Goal: Task Accomplishment & Management: Manage account settings

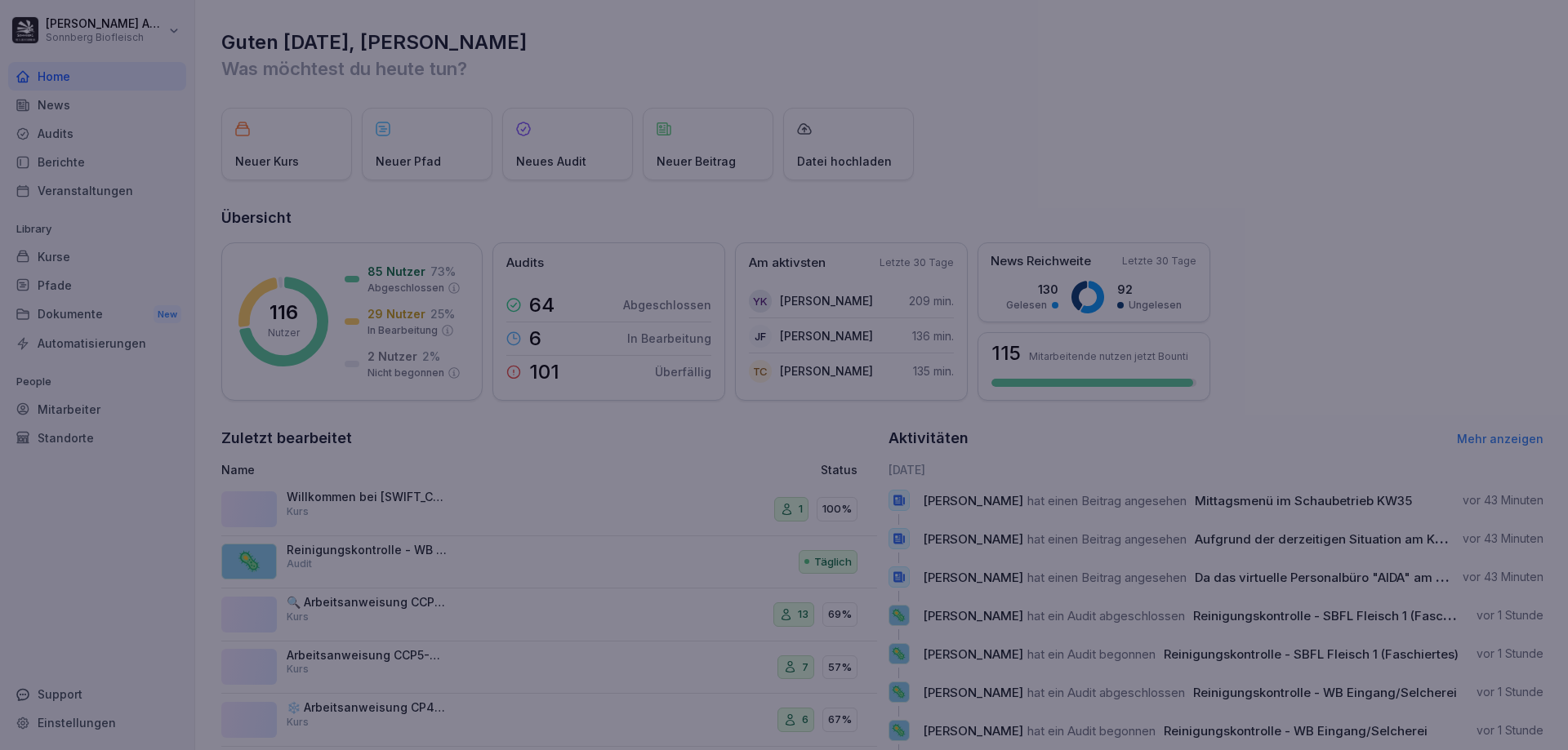
click at [87, 290] on div at bounding box center [784, 375] width 1568 height 750
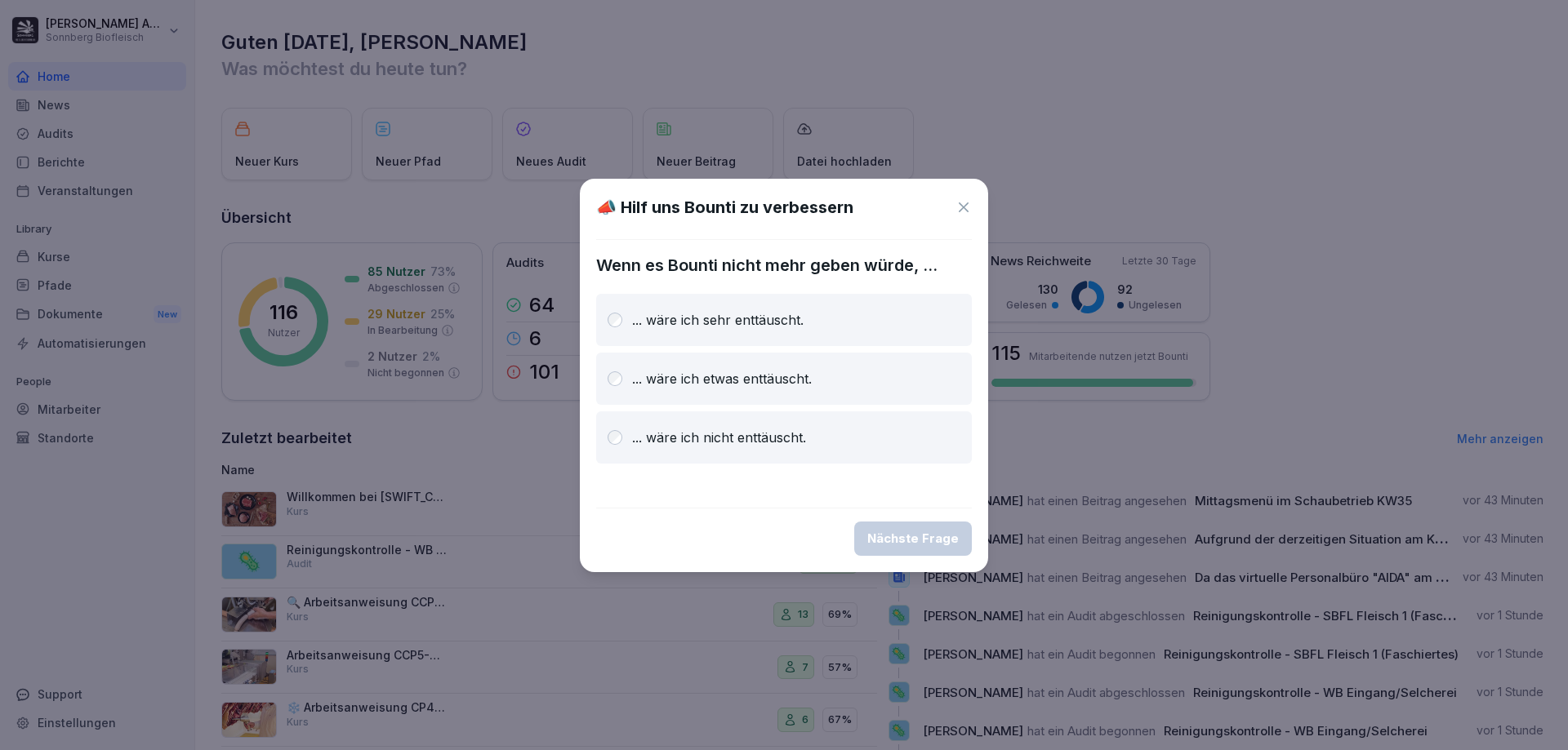
click at [965, 208] on icon at bounding box center [964, 208] width 10 height 10
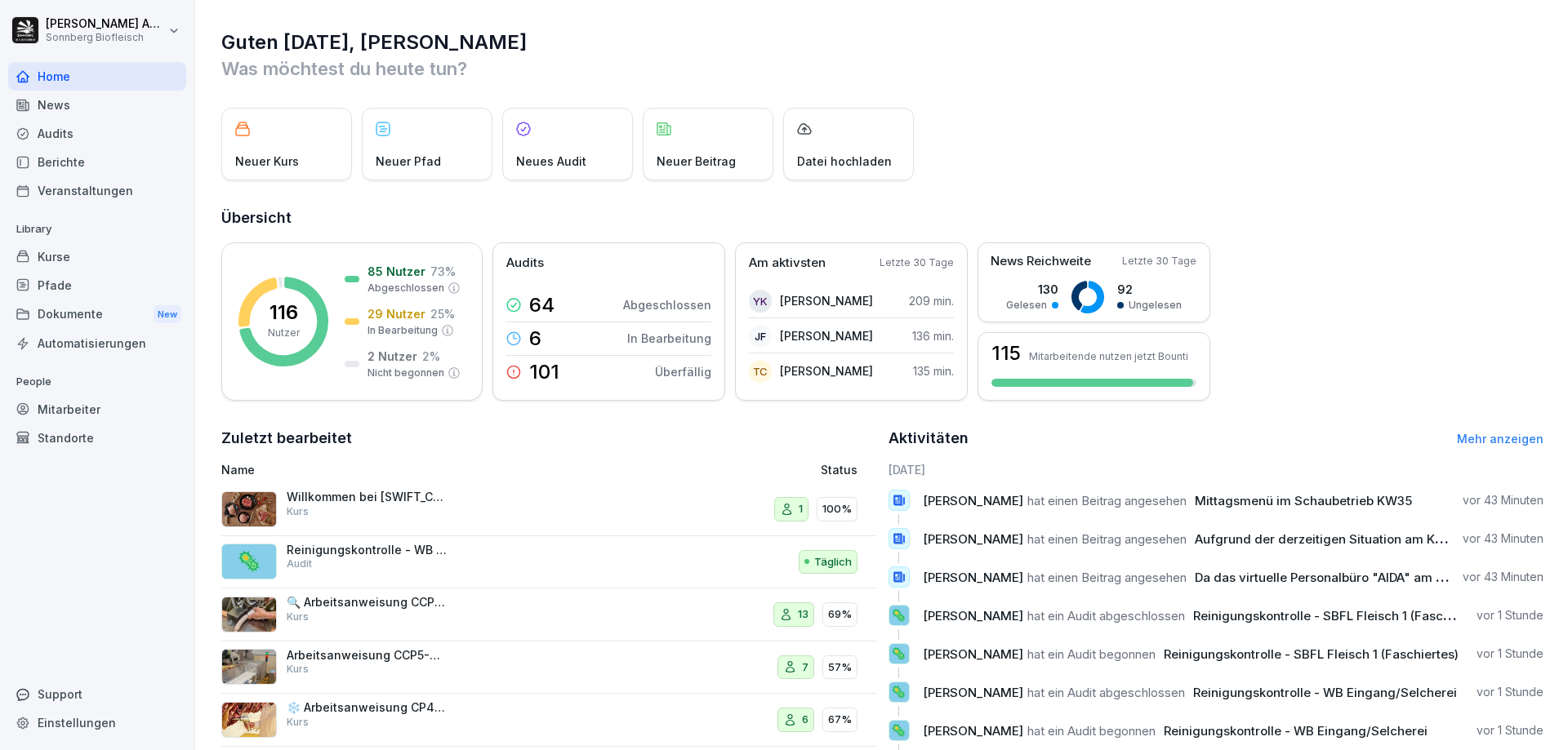
click at [83, 282] on div "Pfade" at bounding box center [98, 286] width 178 height 29
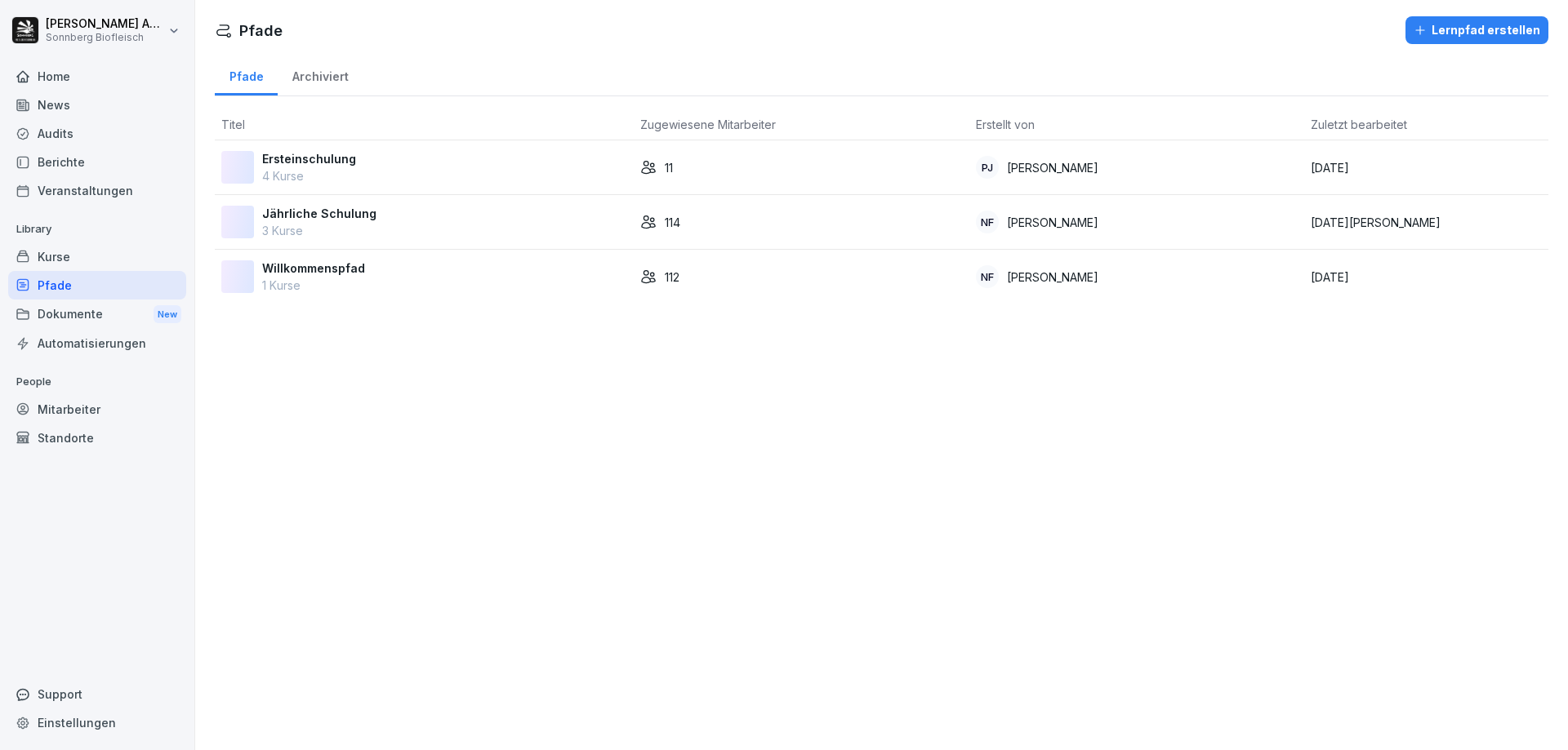
click at [325, 218] on p "Jährliche Schulung" at bounding box center [319, 214] width 115 height 17
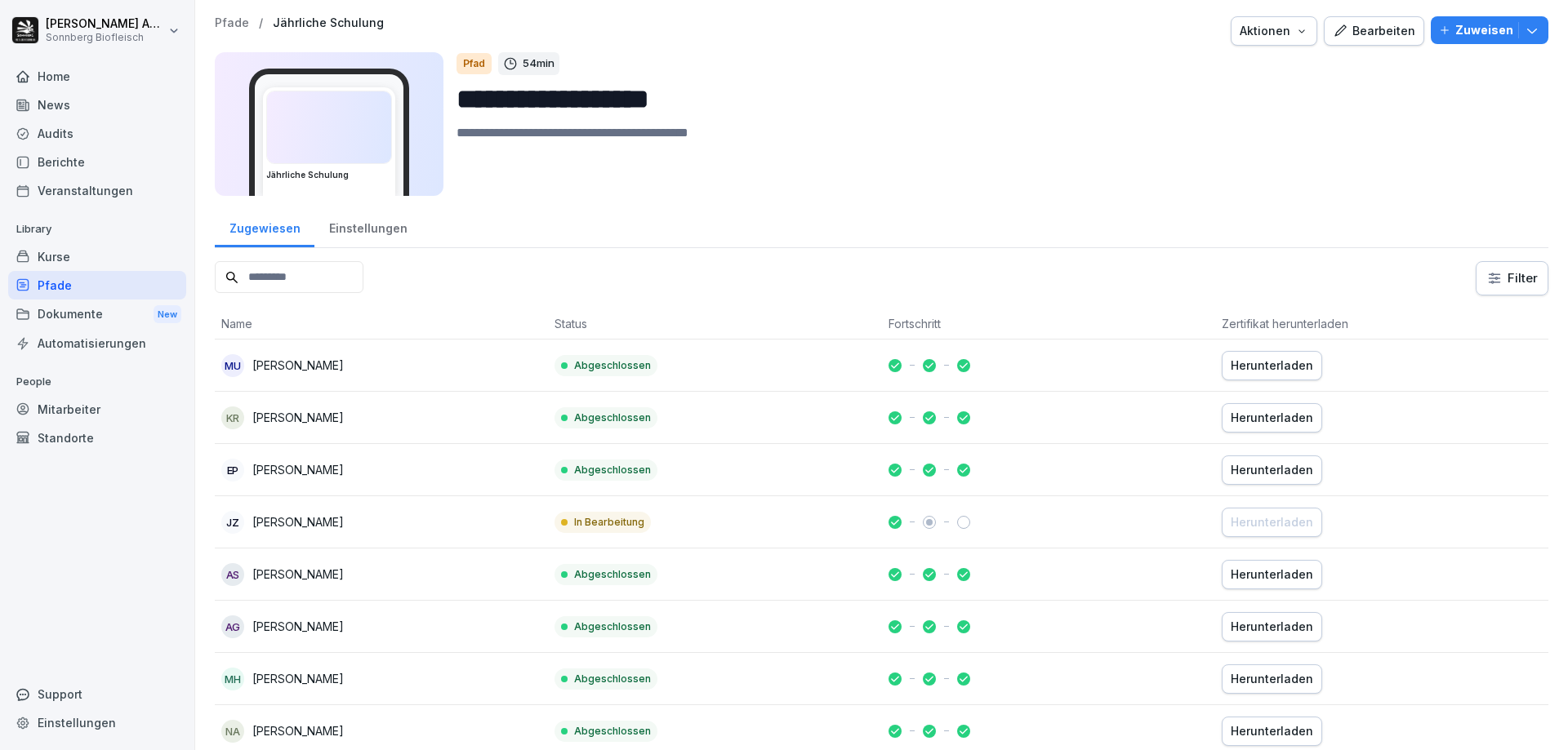
click at [913, 327] on th "Fortschritt" at bounding box center [1048, 324] width 333 height 31
click at [319, 518] on p "[PERSON_NAME]" at bounding box center [298, 522] width 92 height 17
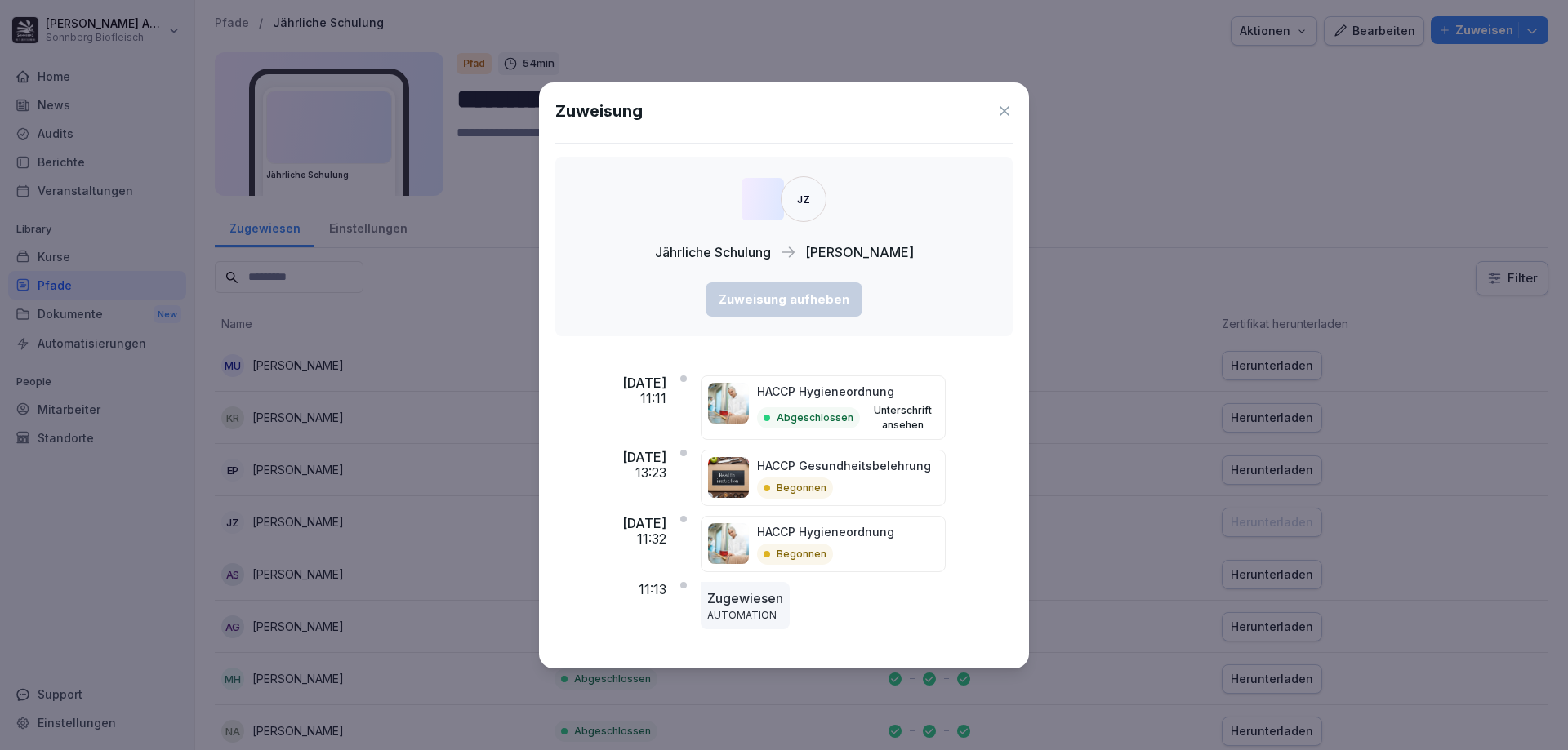
click at [1008, 114] on icon at bounding box center [1005, 111] width 10 height 10
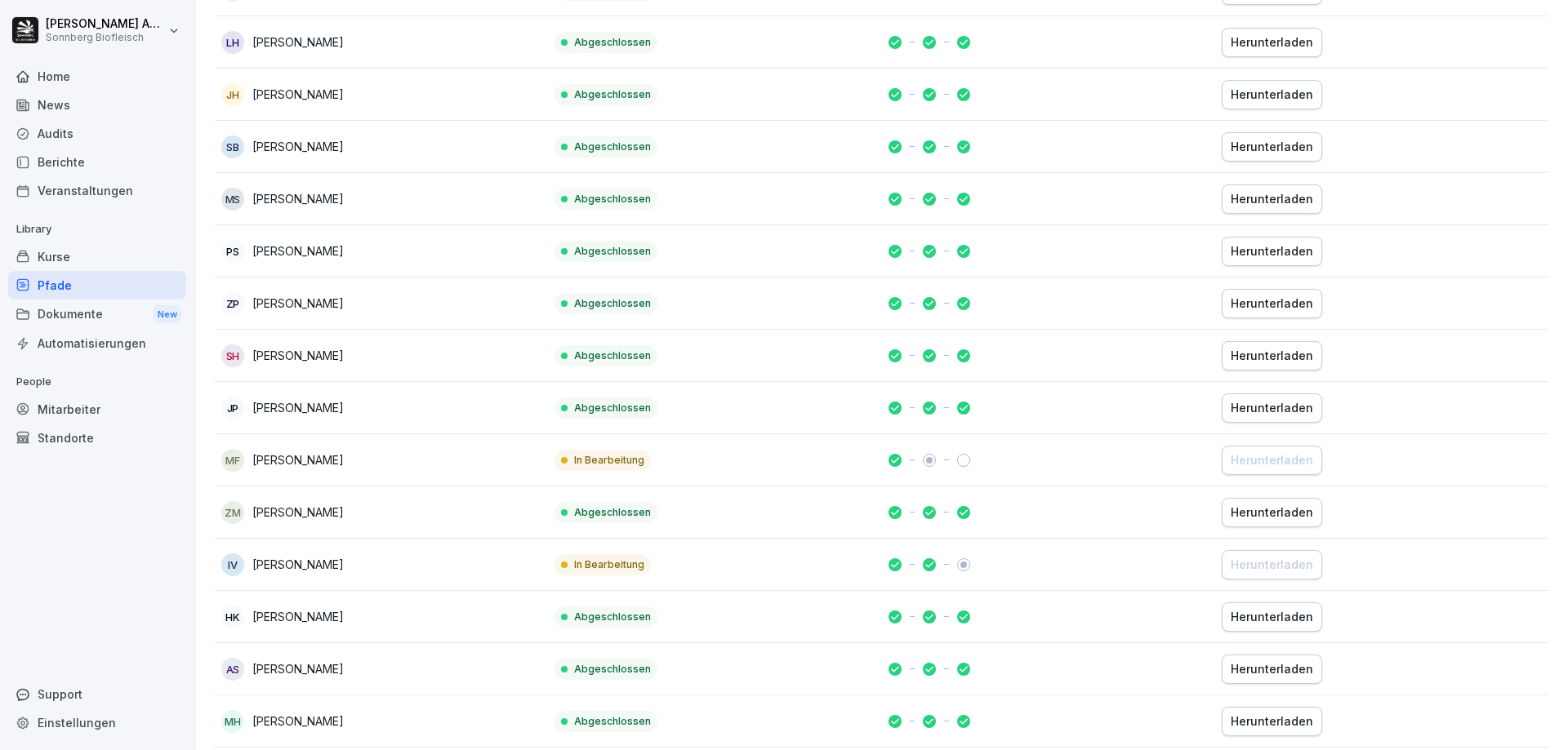
scroll to position [1061, 0]
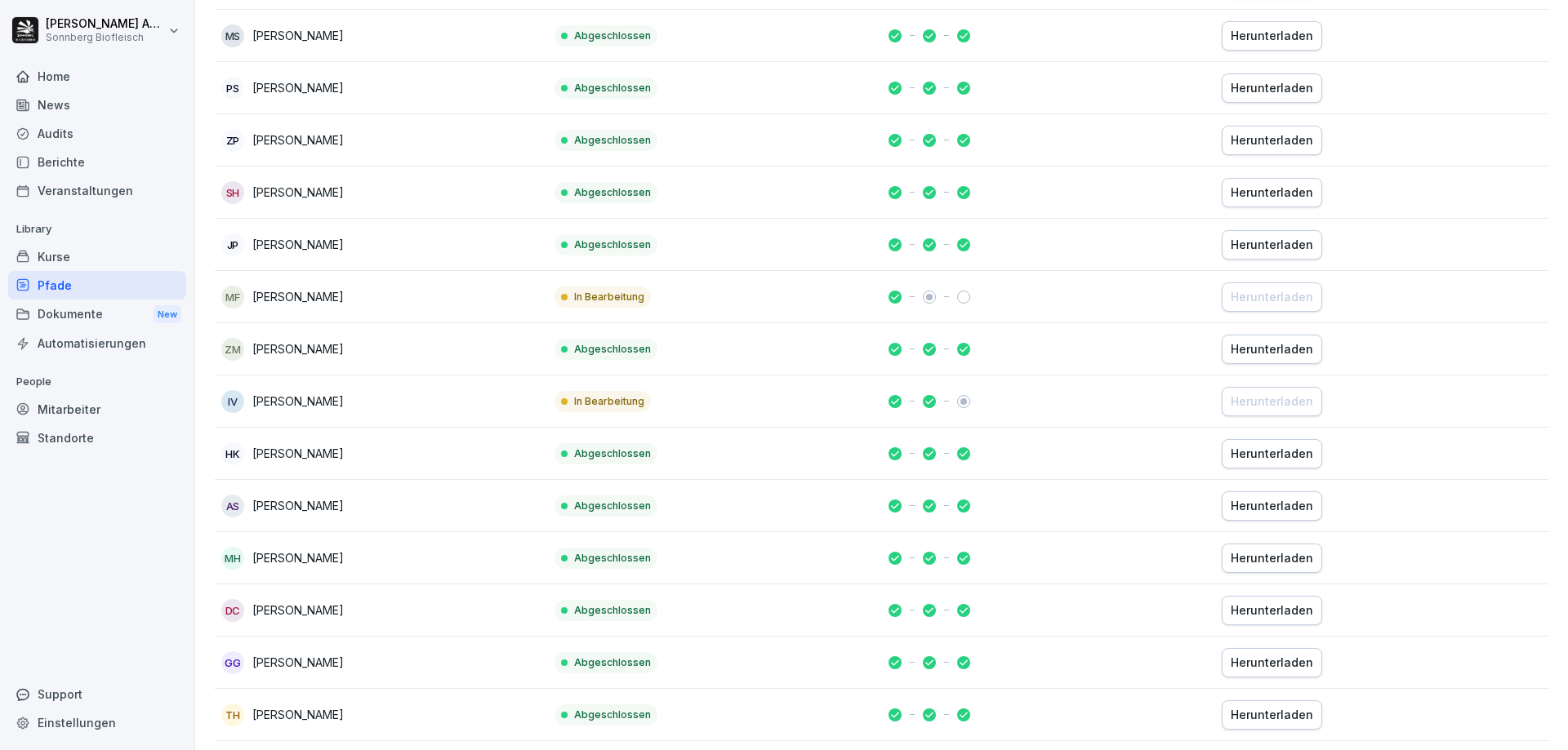
click at [299, 409] on p "[PERSON_NAME]" at bounding box center [298, 401] width 92 height 17
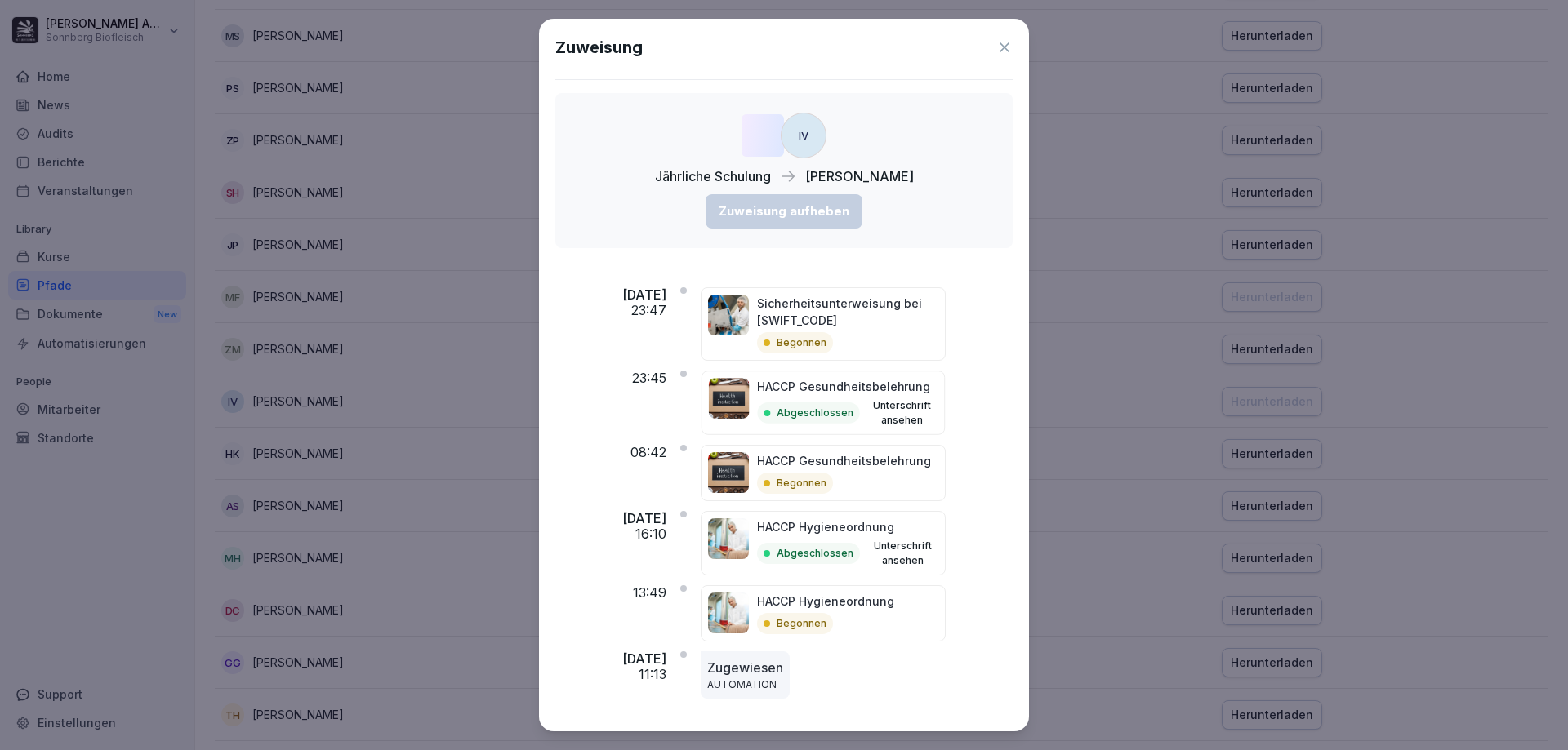
scroll to position [7, 0]
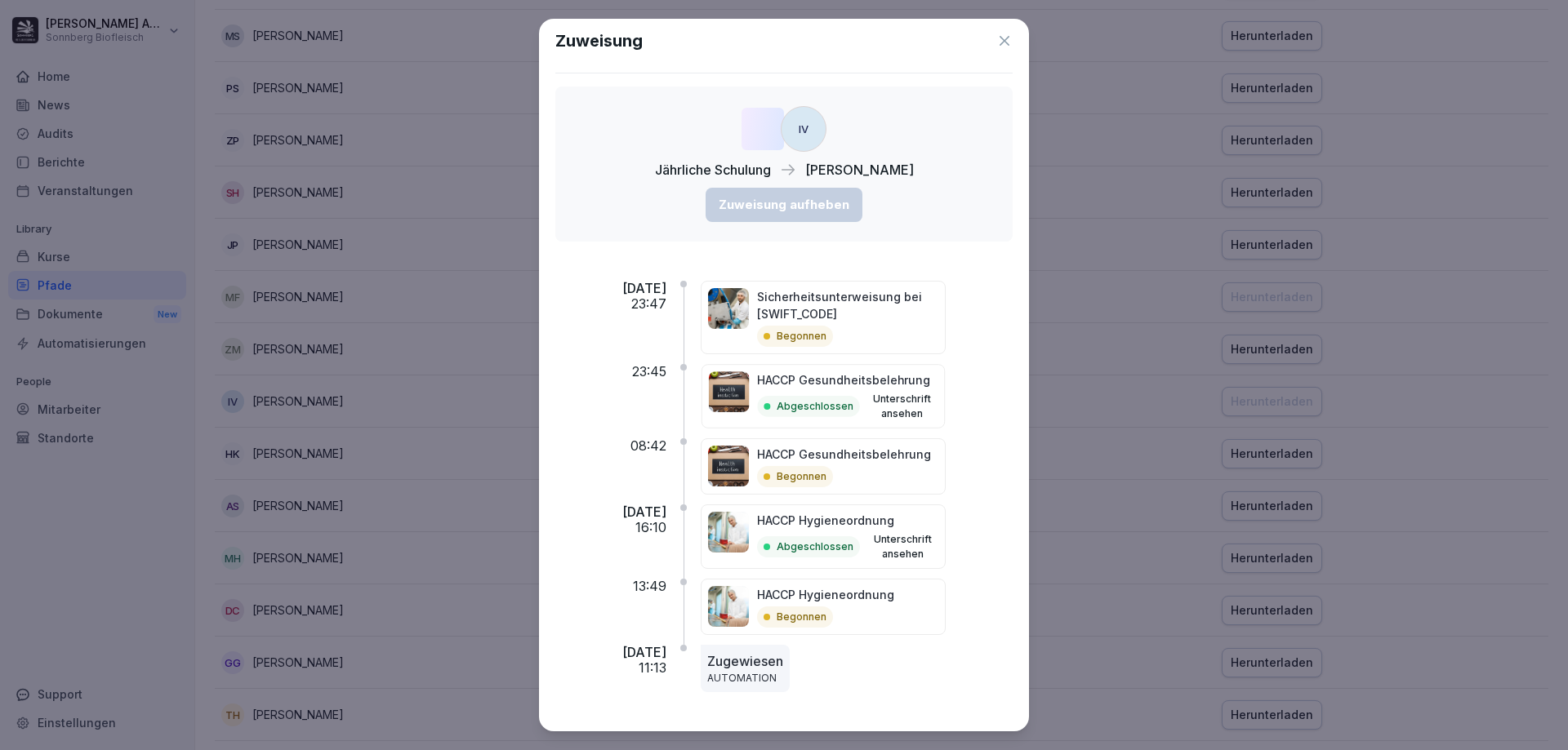
click at [996, 42] on icon at bounding box center [1004, 40] width 16 height 16
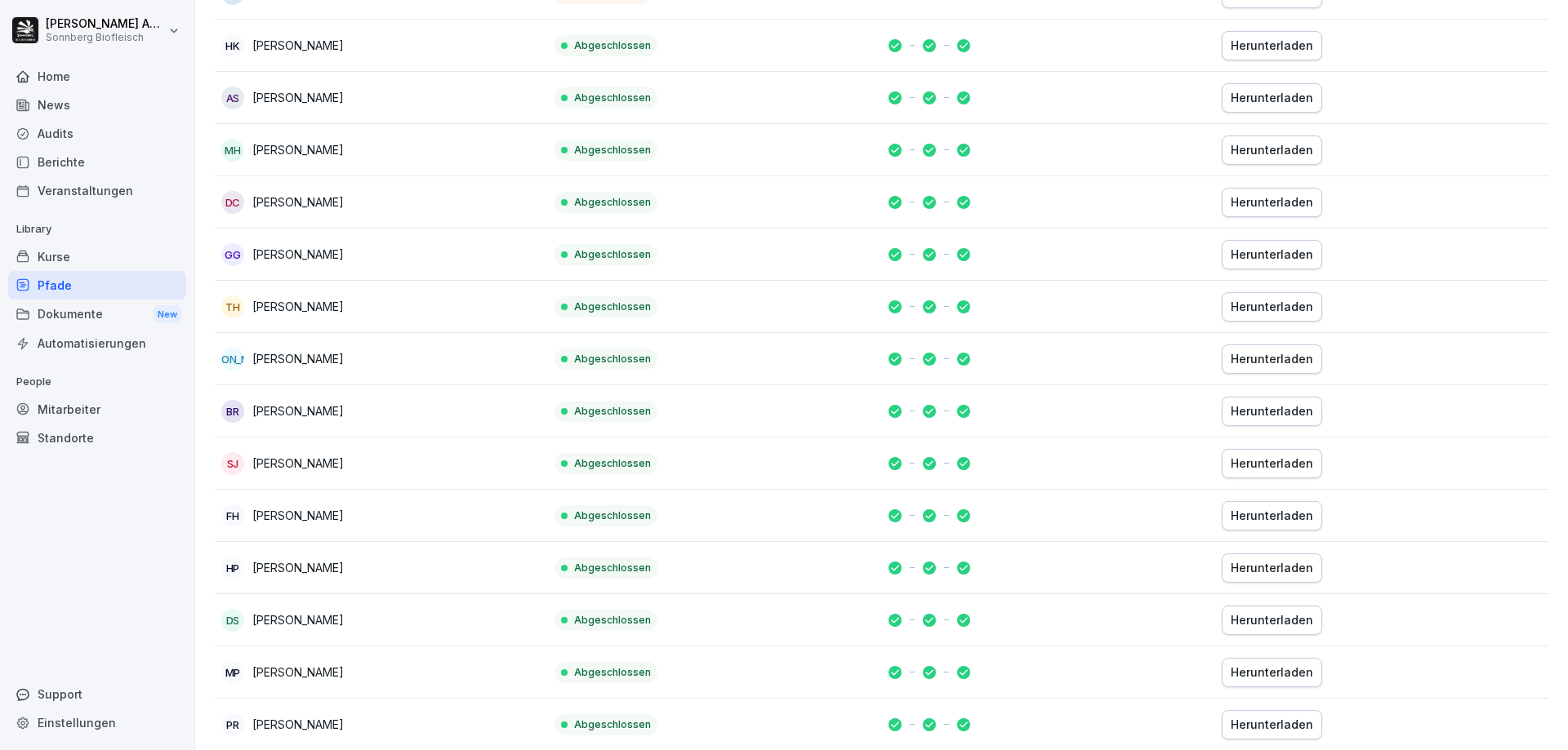
scroll to position [1878, 0]
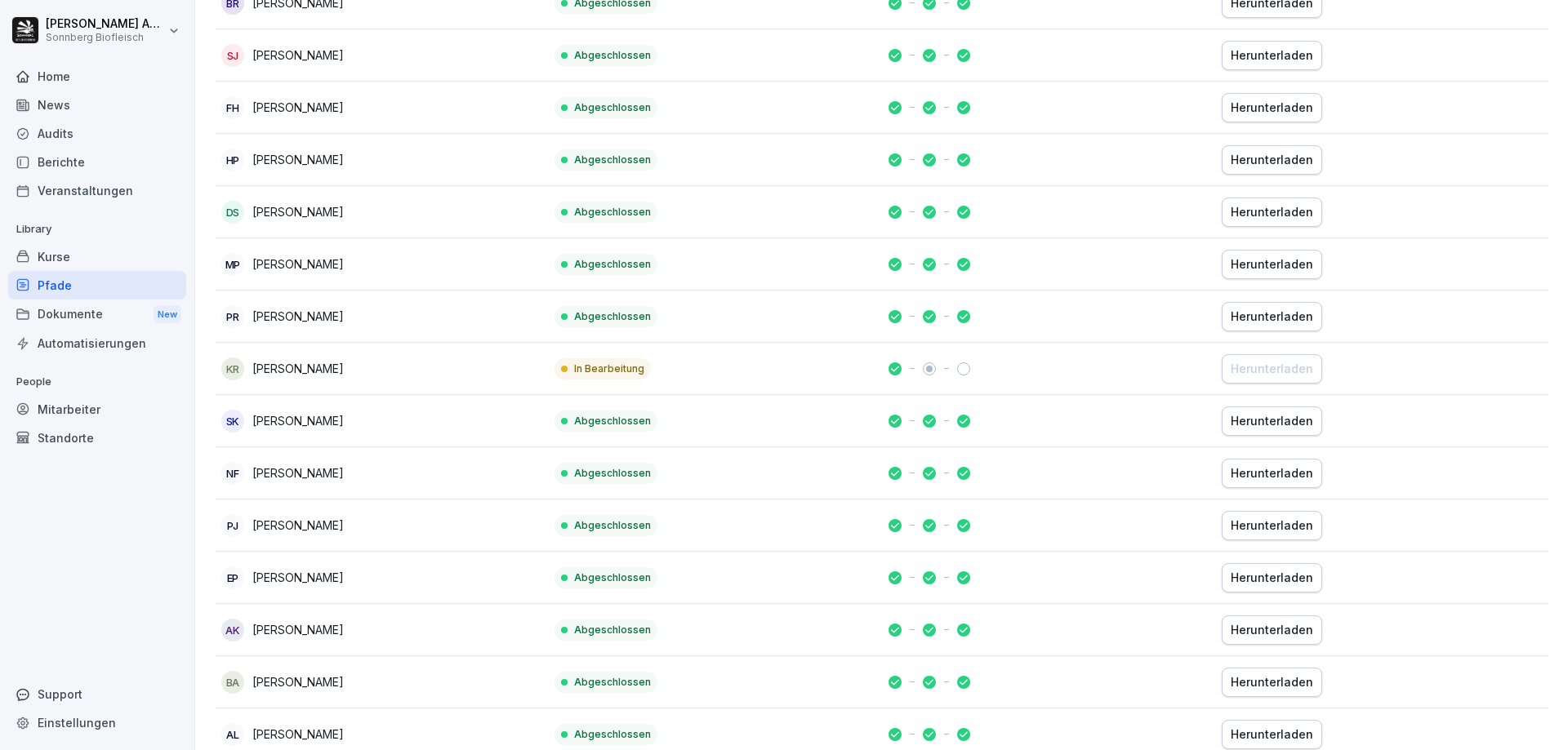
click at [889, 374] on icon at bounding box center [894, 368] width 11 height 11
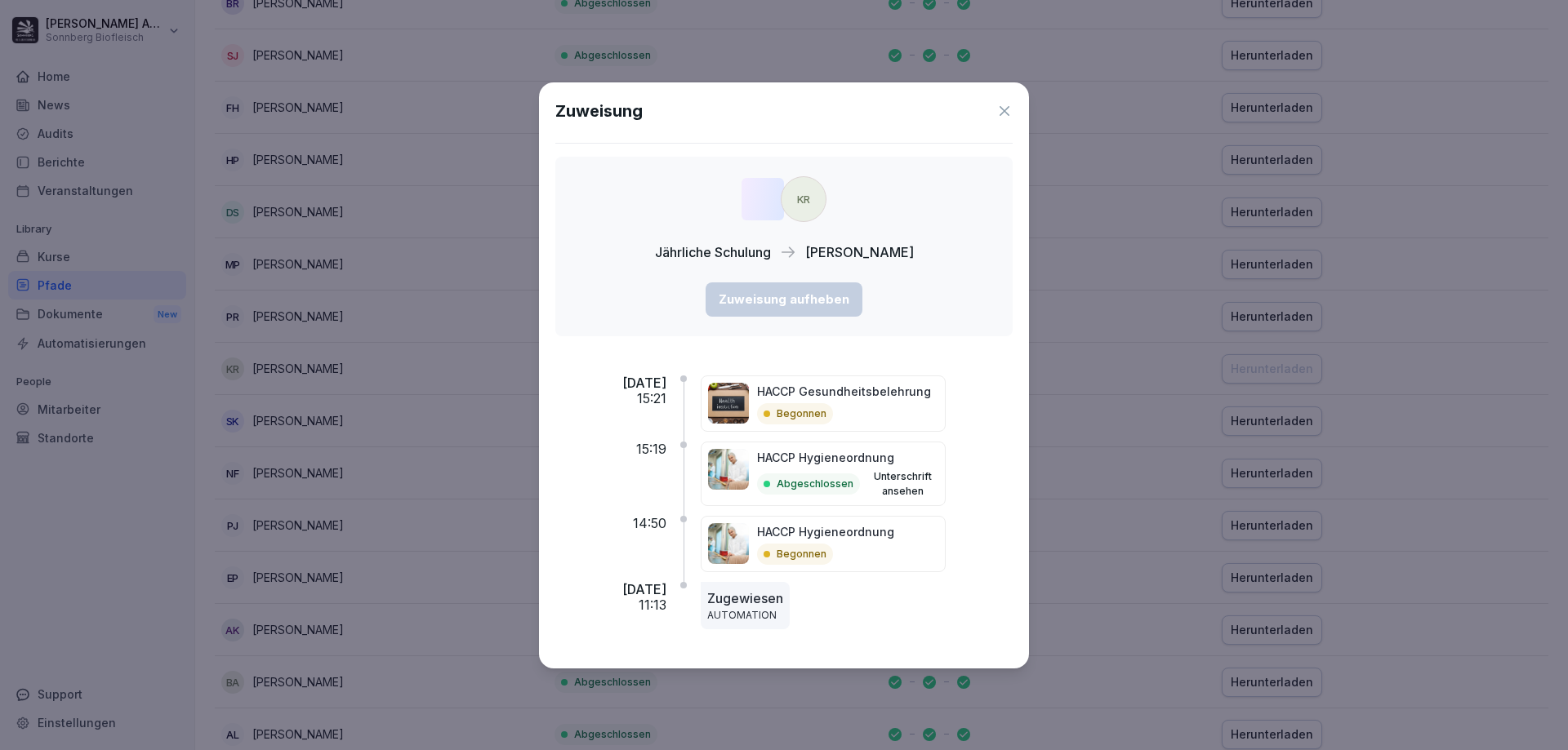
click at [1005, 105] on icon at bounding box center [1004, 110] width 16 height 16
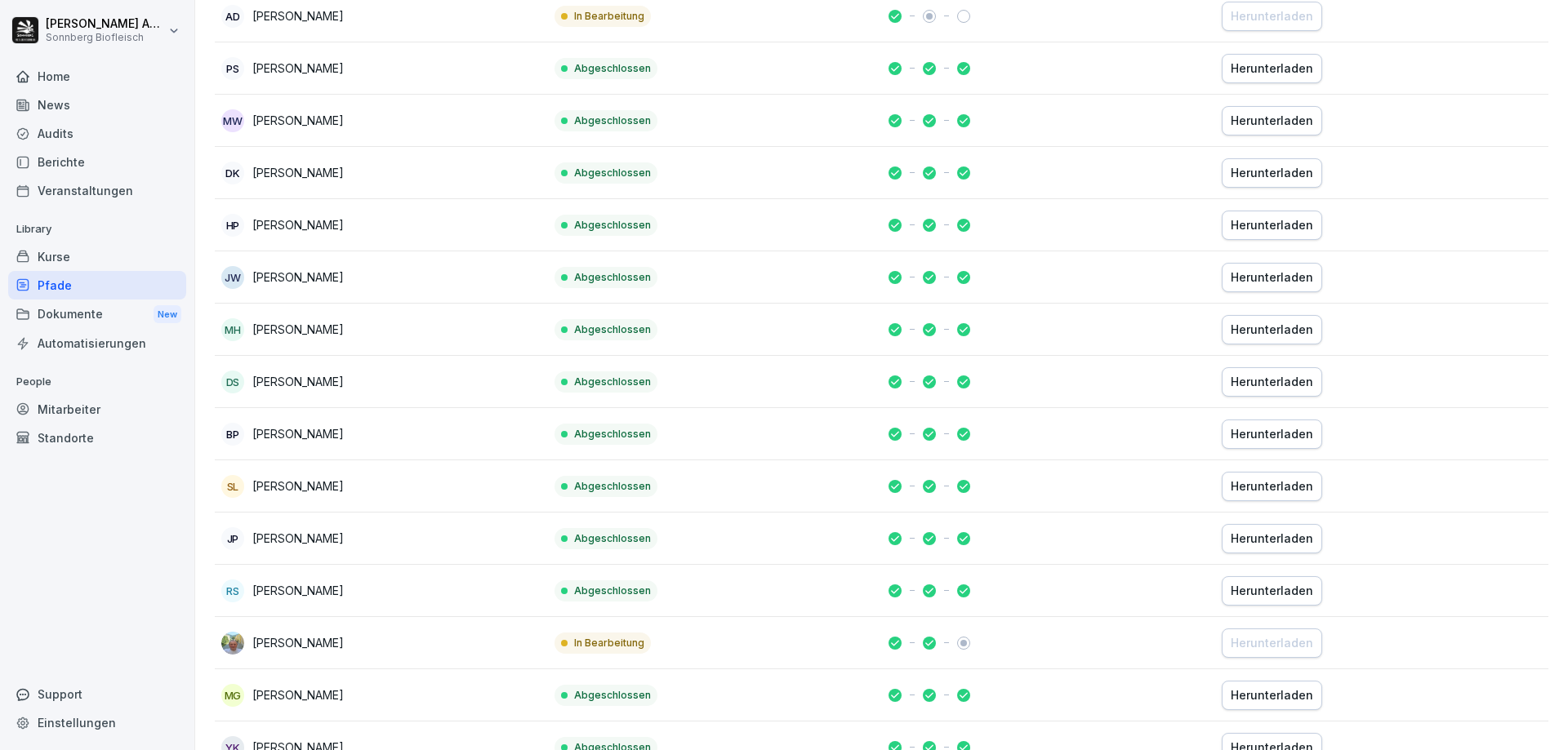
scroll to position [3103, 0]
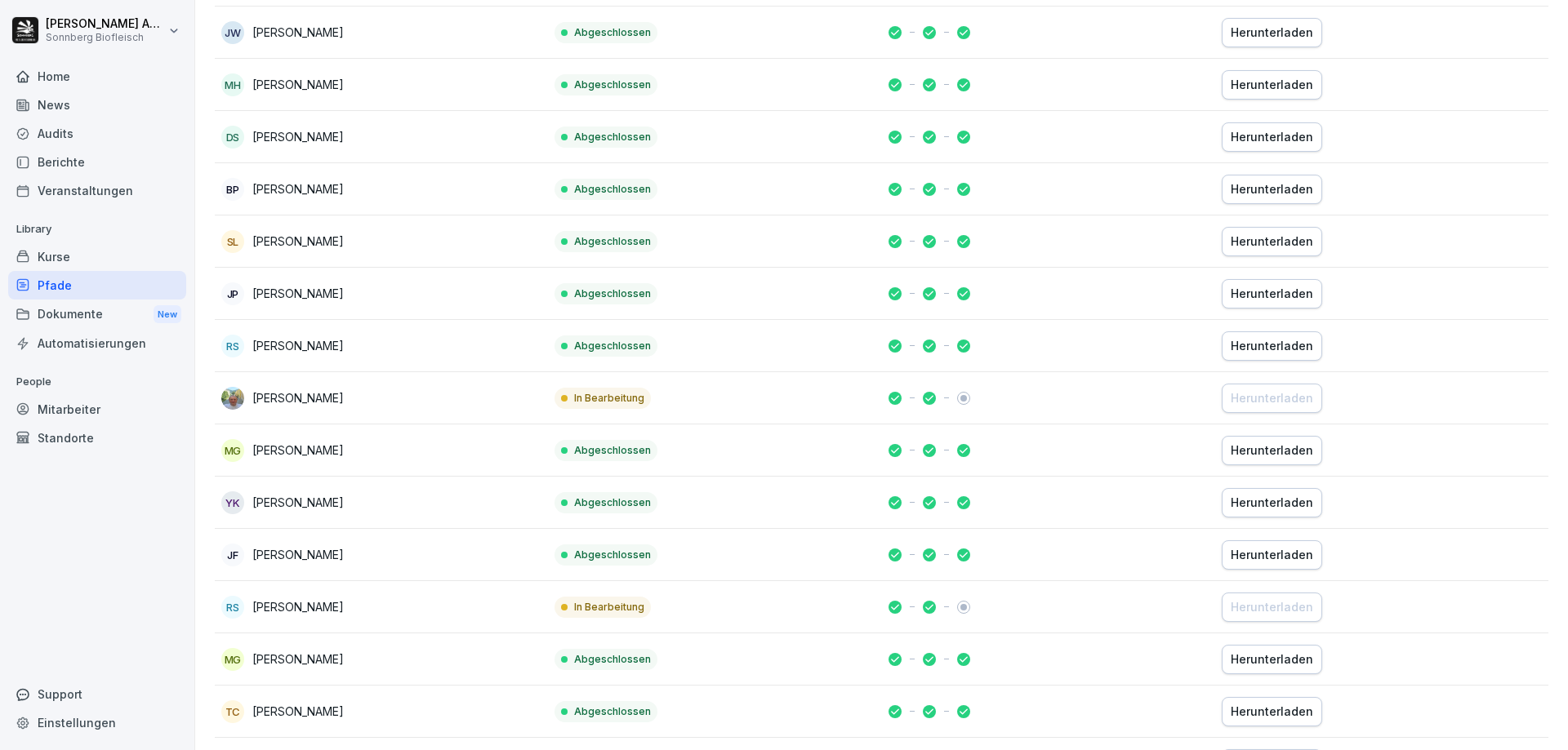
click at [339, 401] on div "[PERSON_NAME]" at bounding box center [381, 398] width 320 height 23
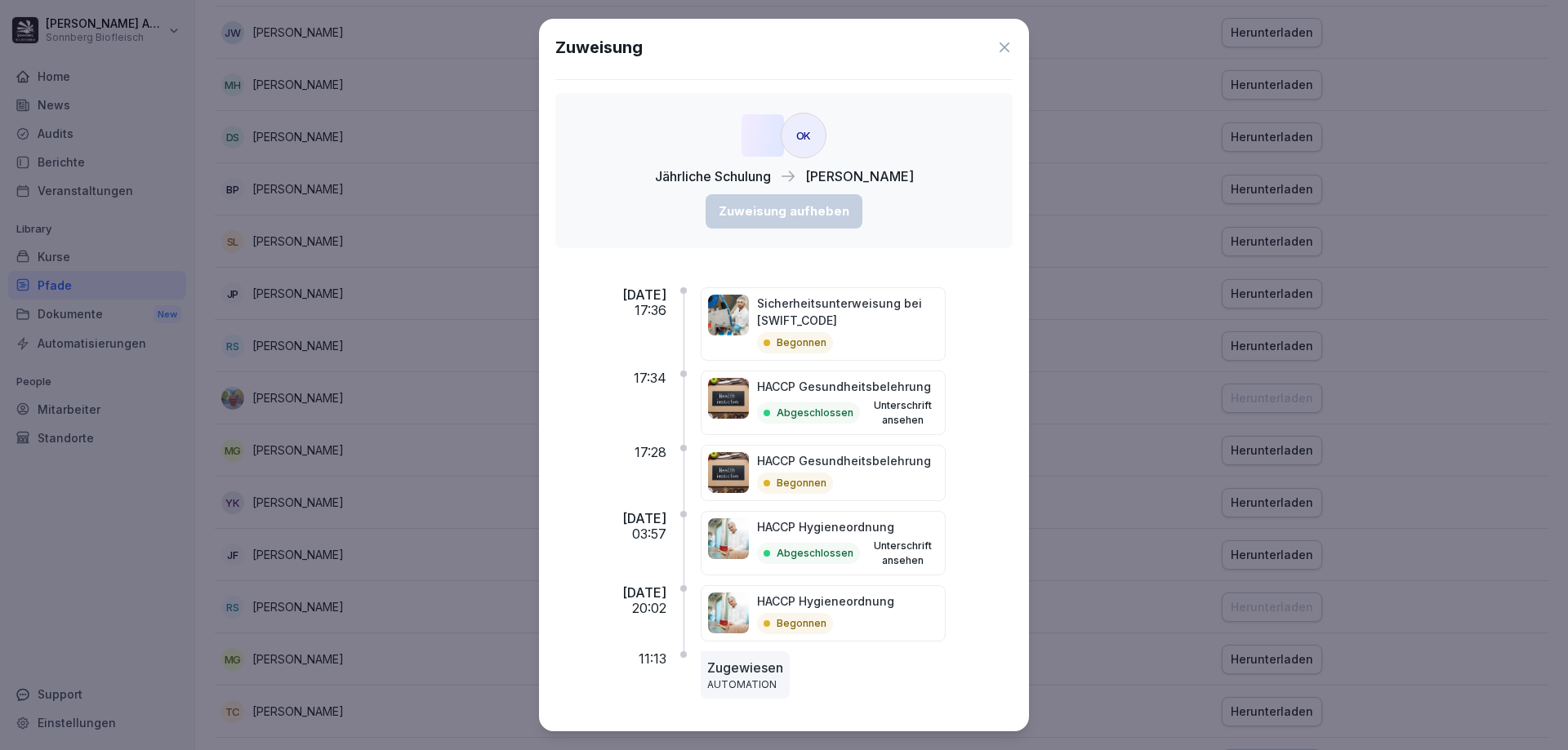
click at [996, 53] on icon at bounding box center [1004, 47] width 16 height 16
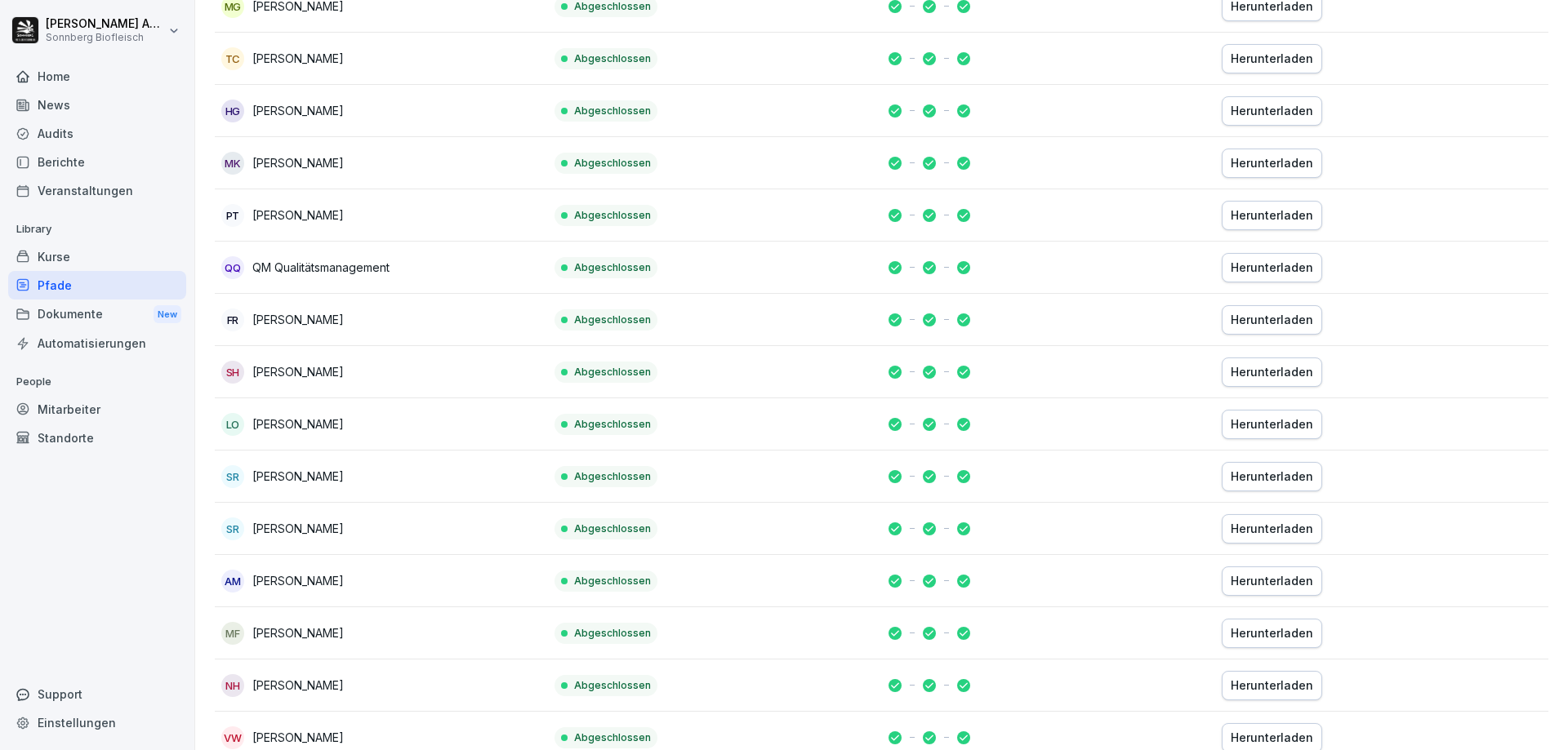
scroll to position [4083, 0]
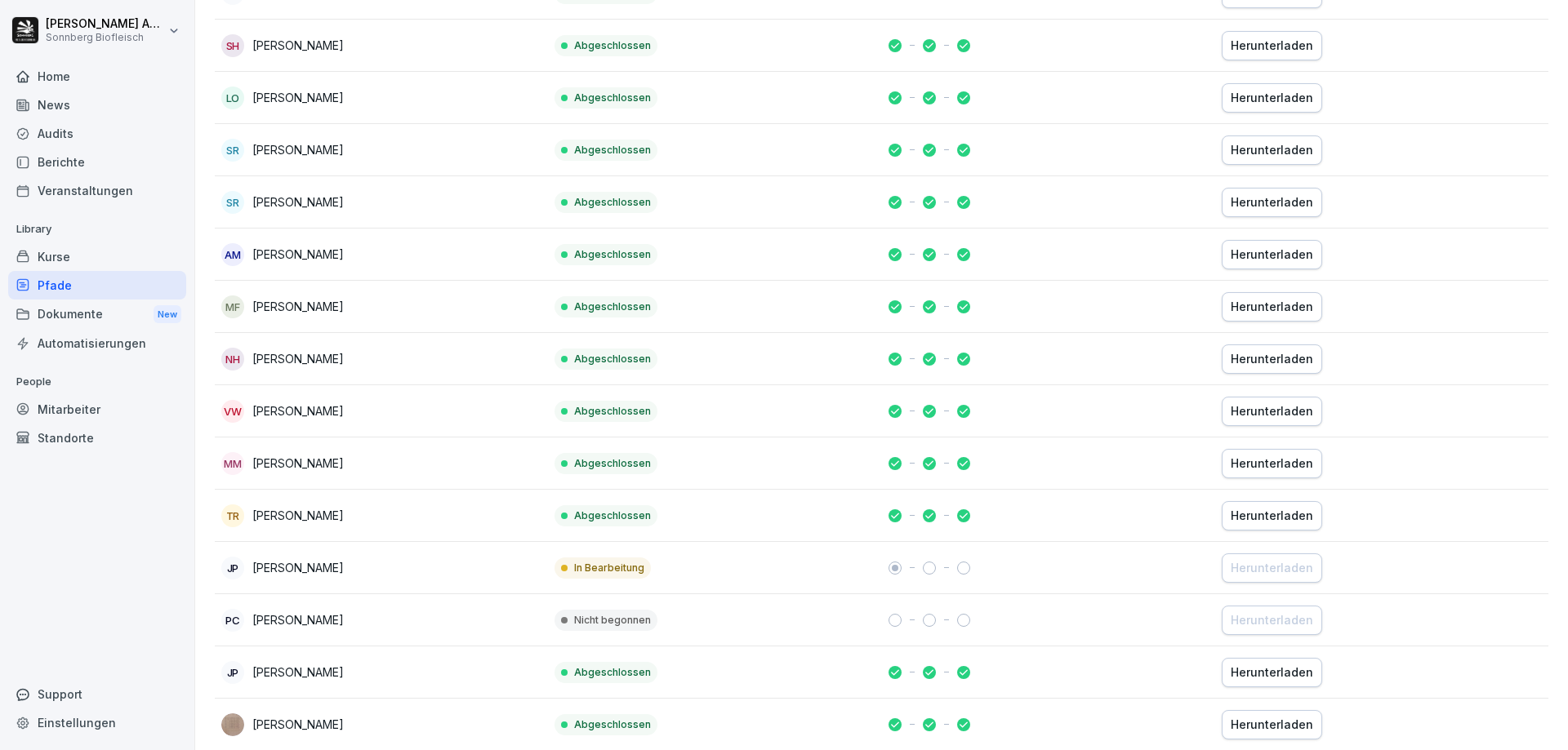
click at [289, 559] on p "[PERSON_NAME]" at bounding box center [298, 568] width 92 height 17
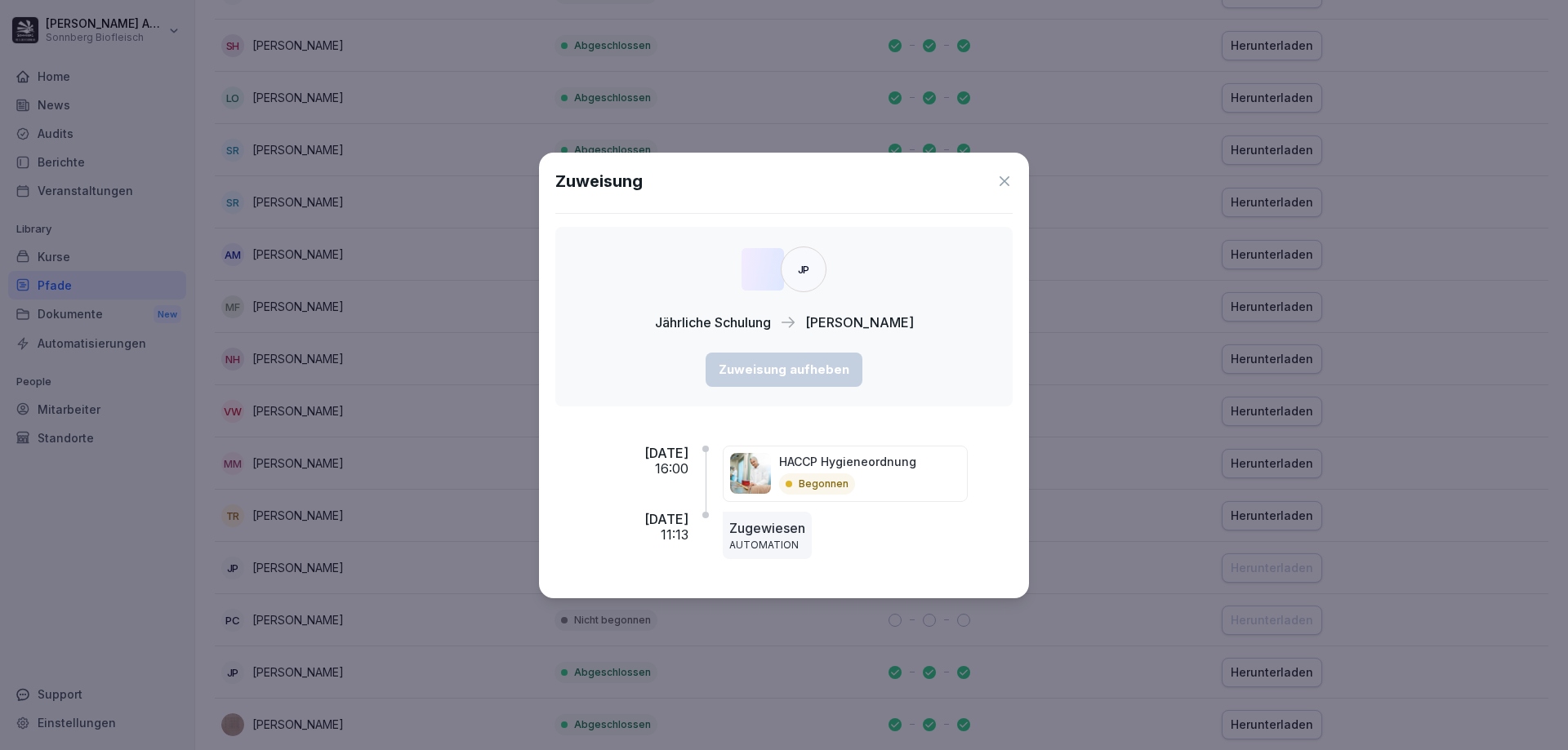
click at [1003, 182] on icon at bounding box center [1004, 181] width 16 height 16
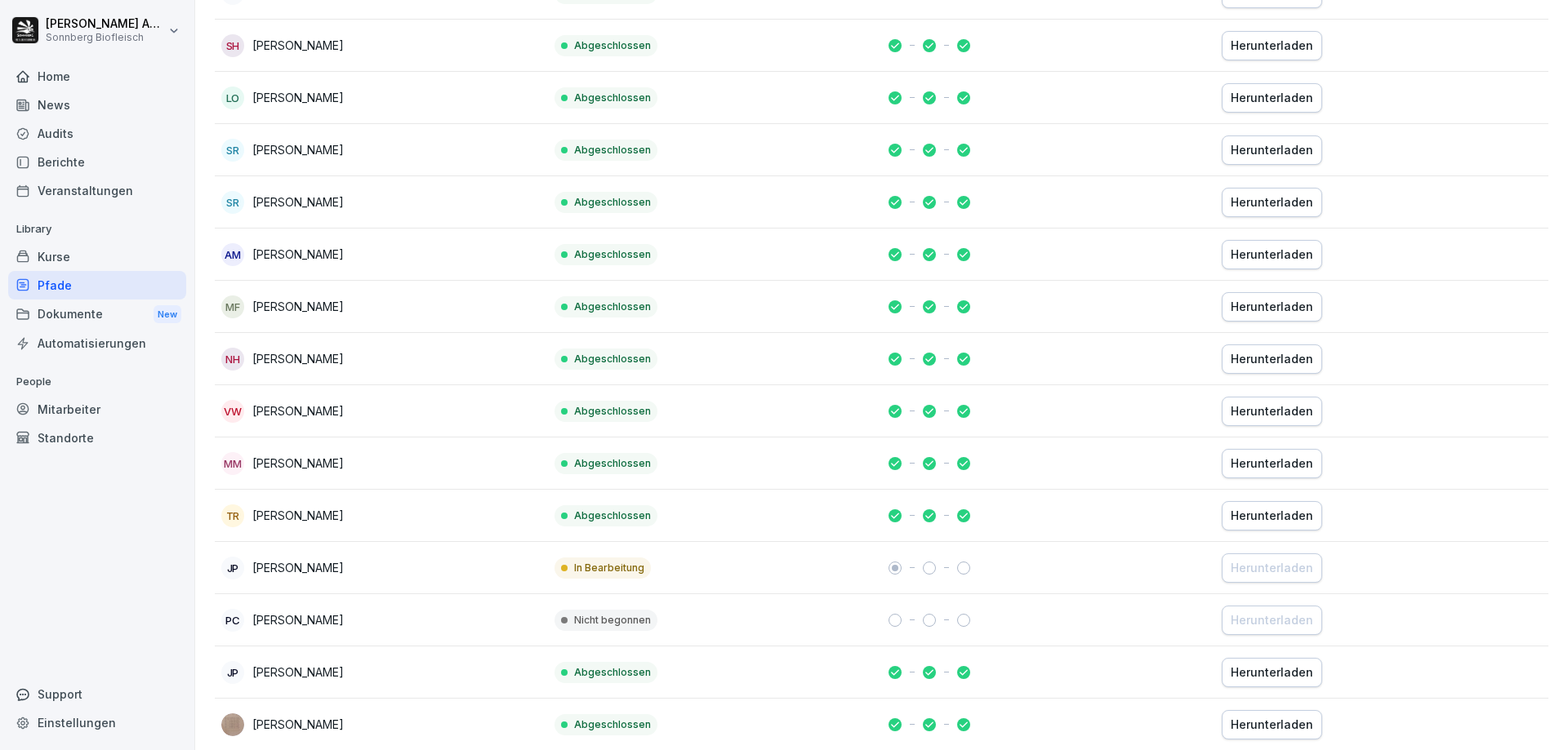
click at [54, 413] on div "Mitarbeiter" at bounding box center [98, 410] width 178 height 29
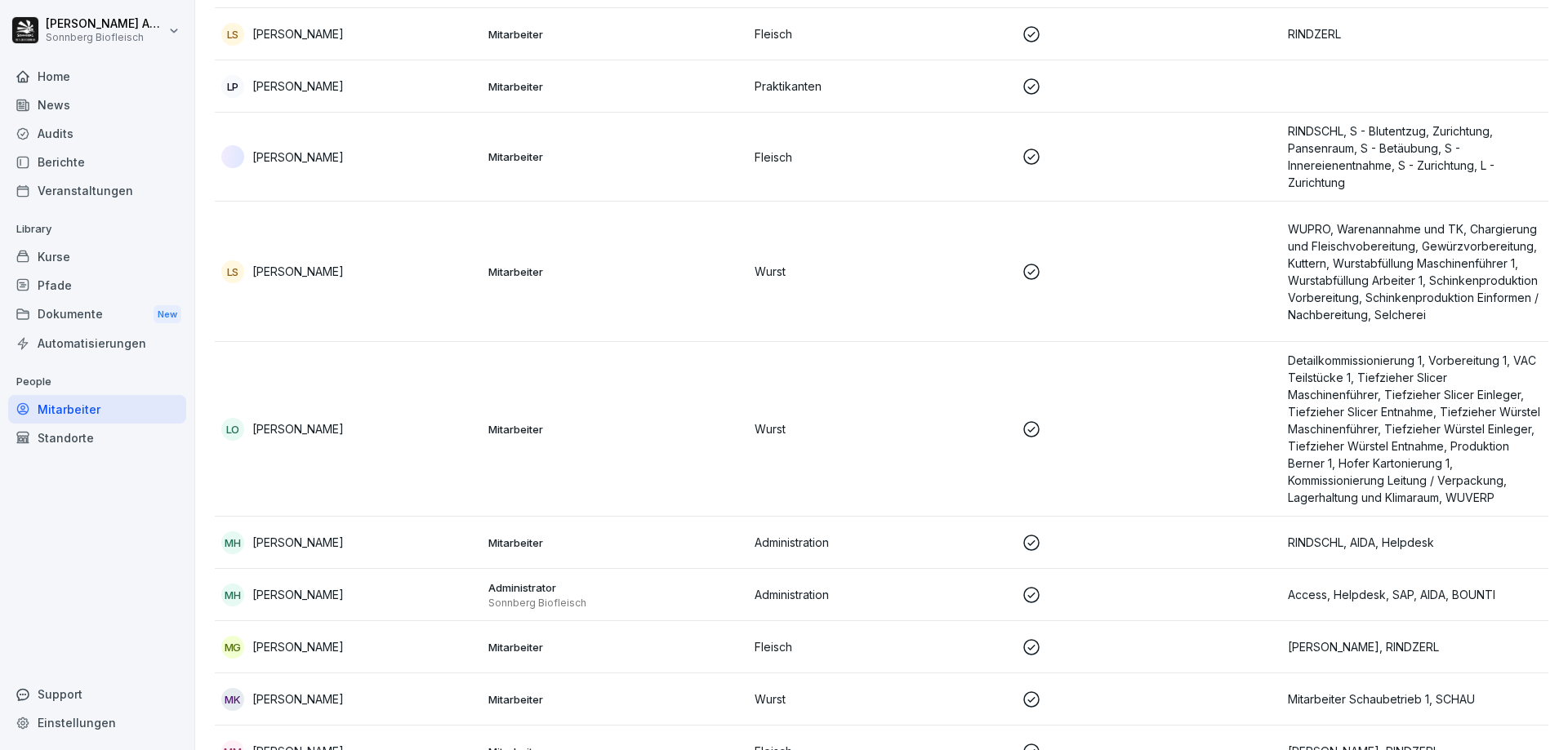
scroll to position [16, 0]
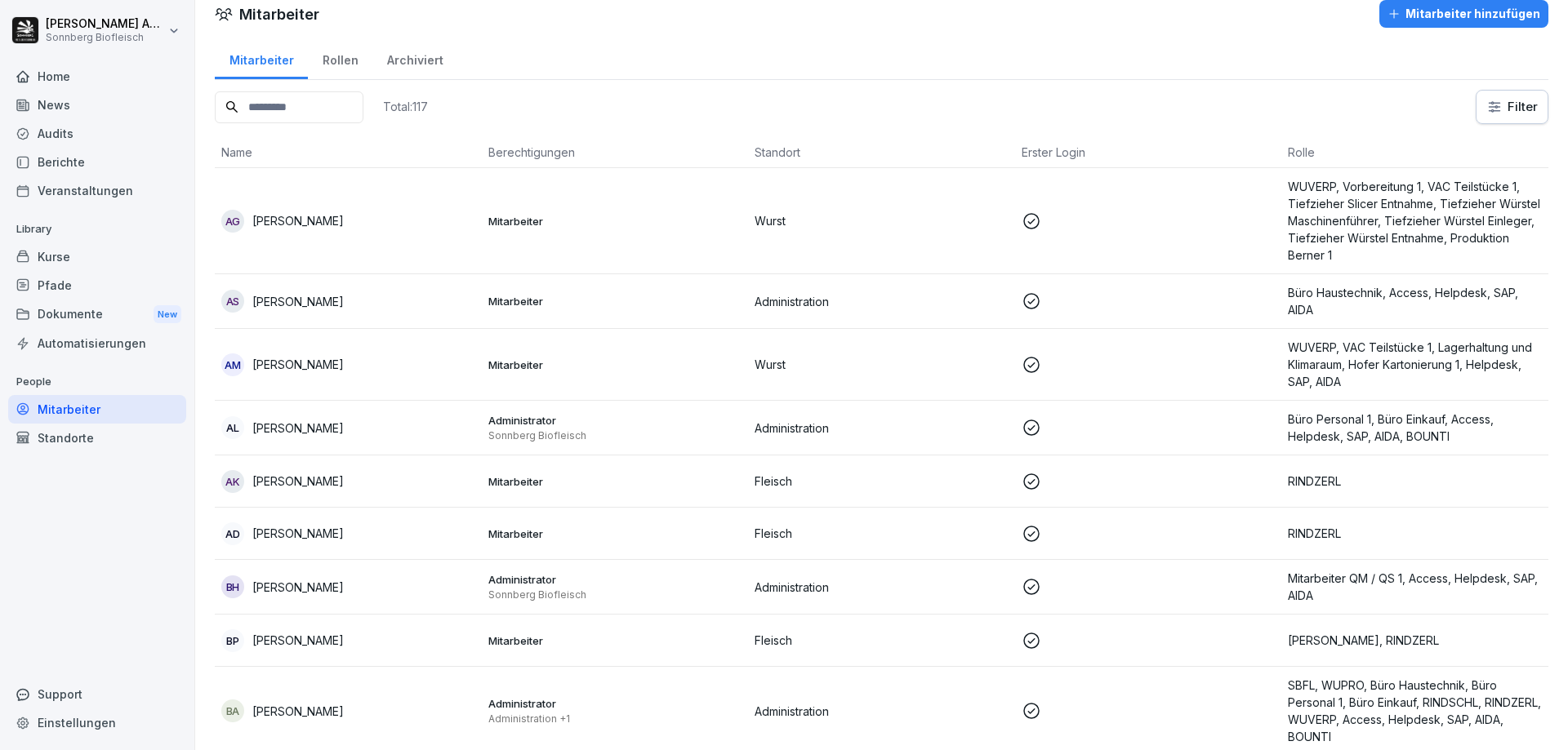
click at [309, 98] on input at bounding box center [288, 108] width 148 height 32
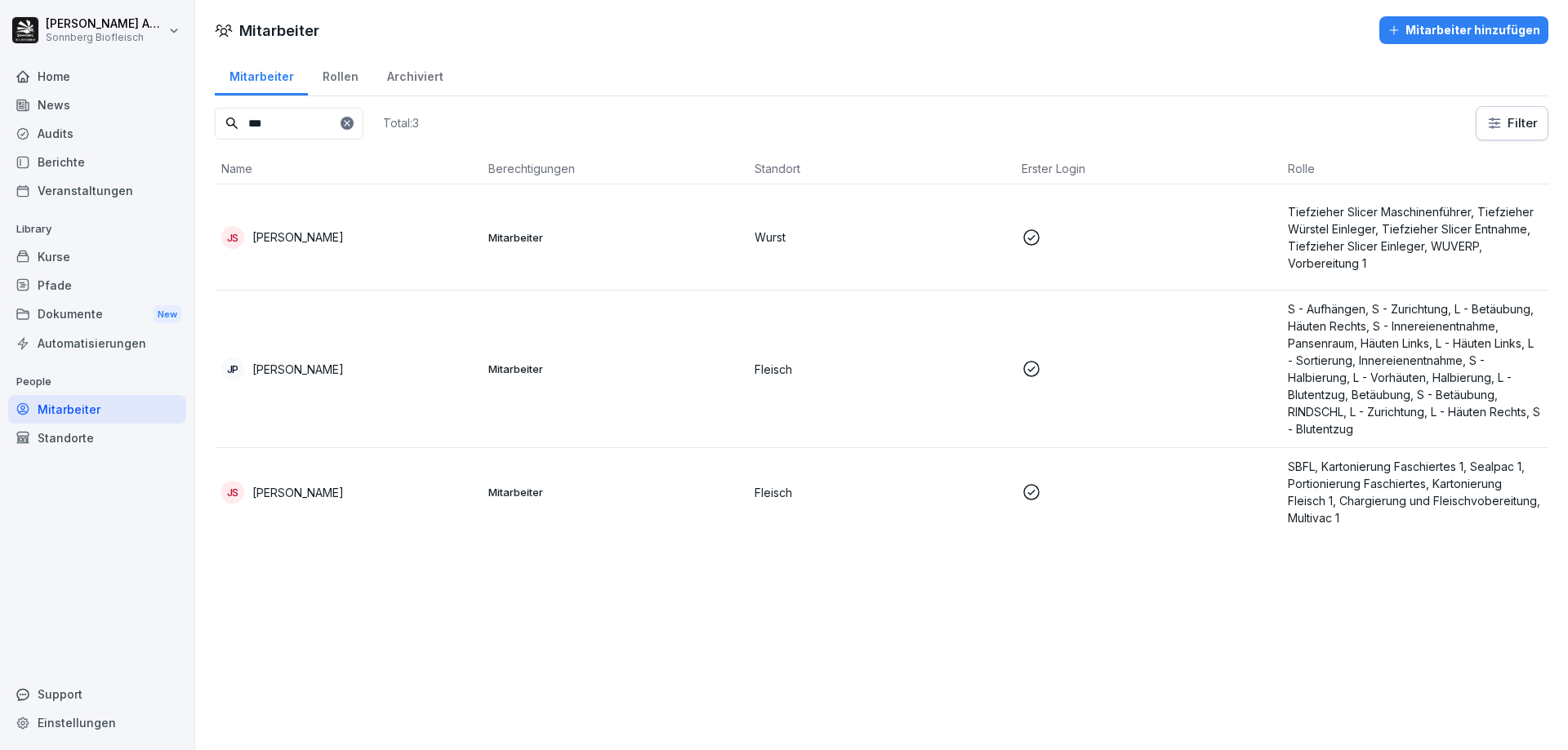
type input "***"
click at [73, 290] on div "Pfade" at bounding box center [98, 286] width 178 height 29
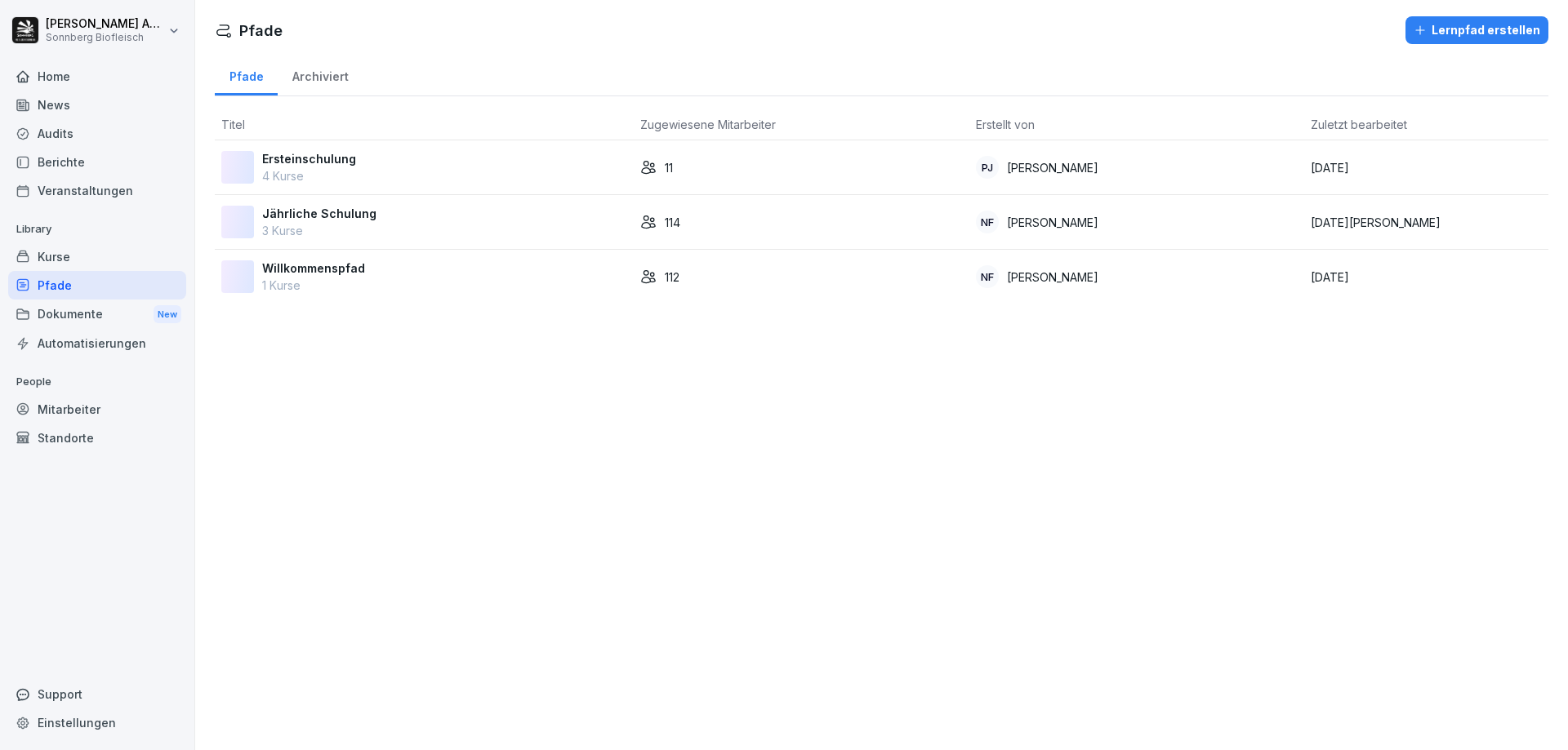
click at [339, 227] on p "3 Kurse" at bounding box center [319, 231] width 115 height 17
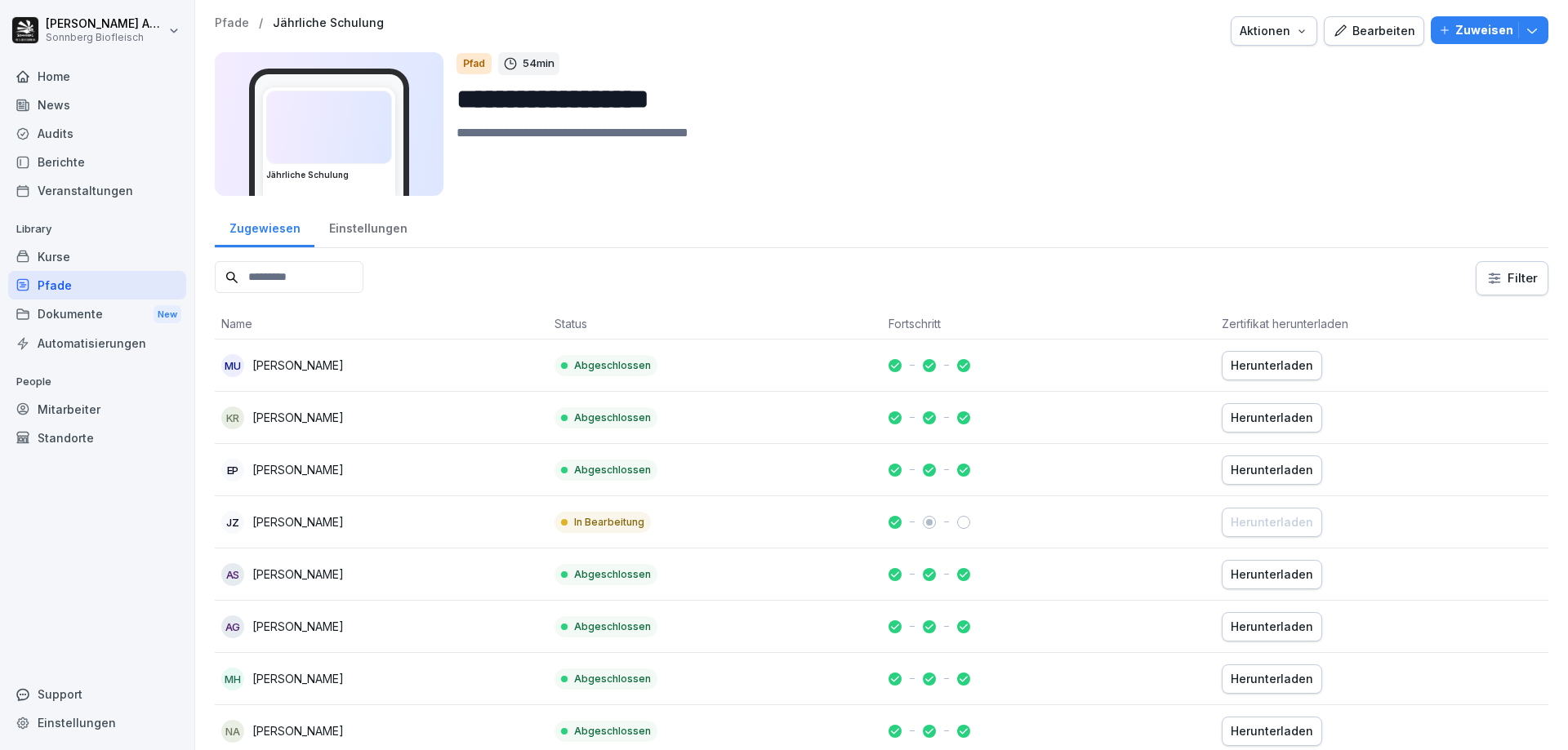
scroll to position [81, 0]
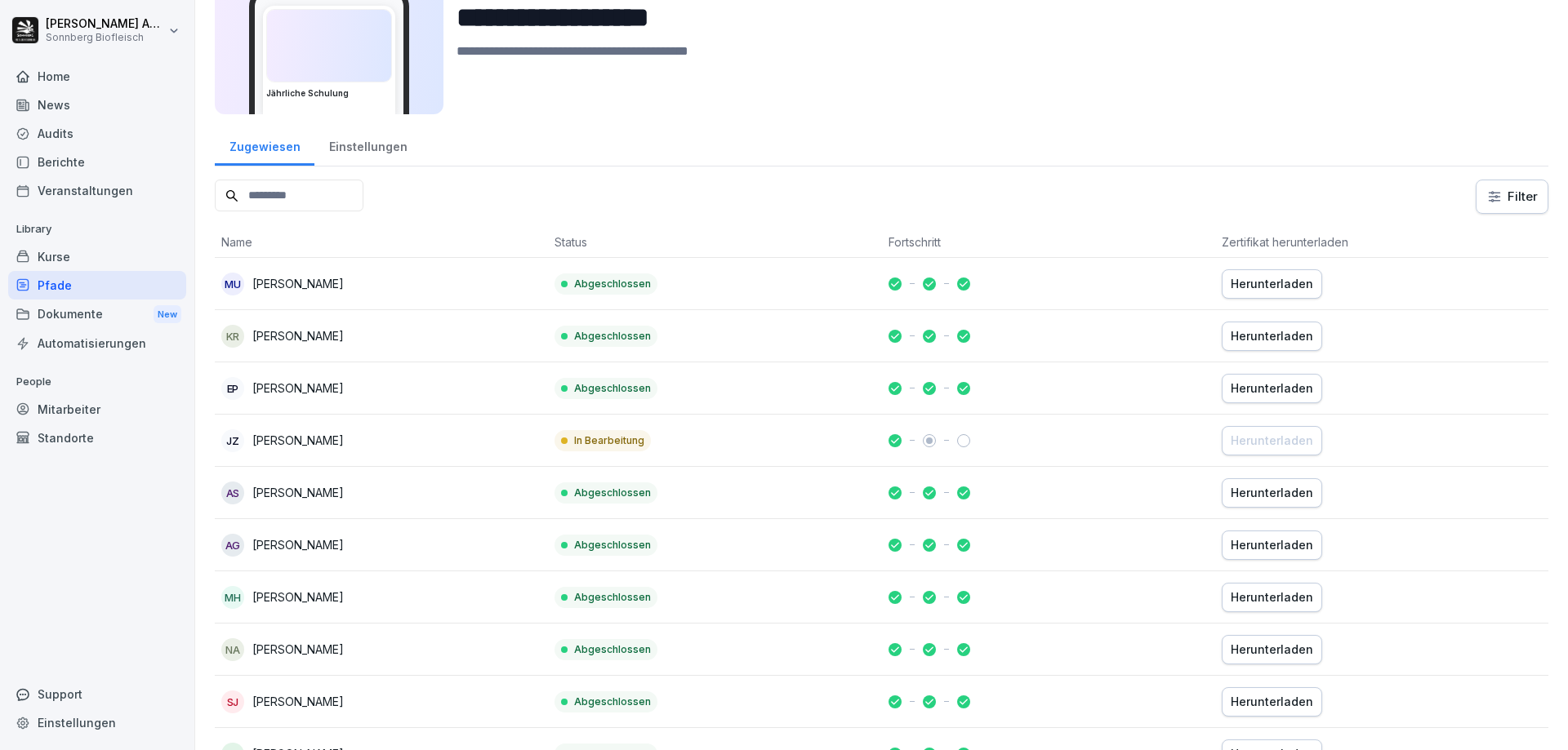
click at [311, 201] on input at bounding box center [288, 196] width 148 height 32
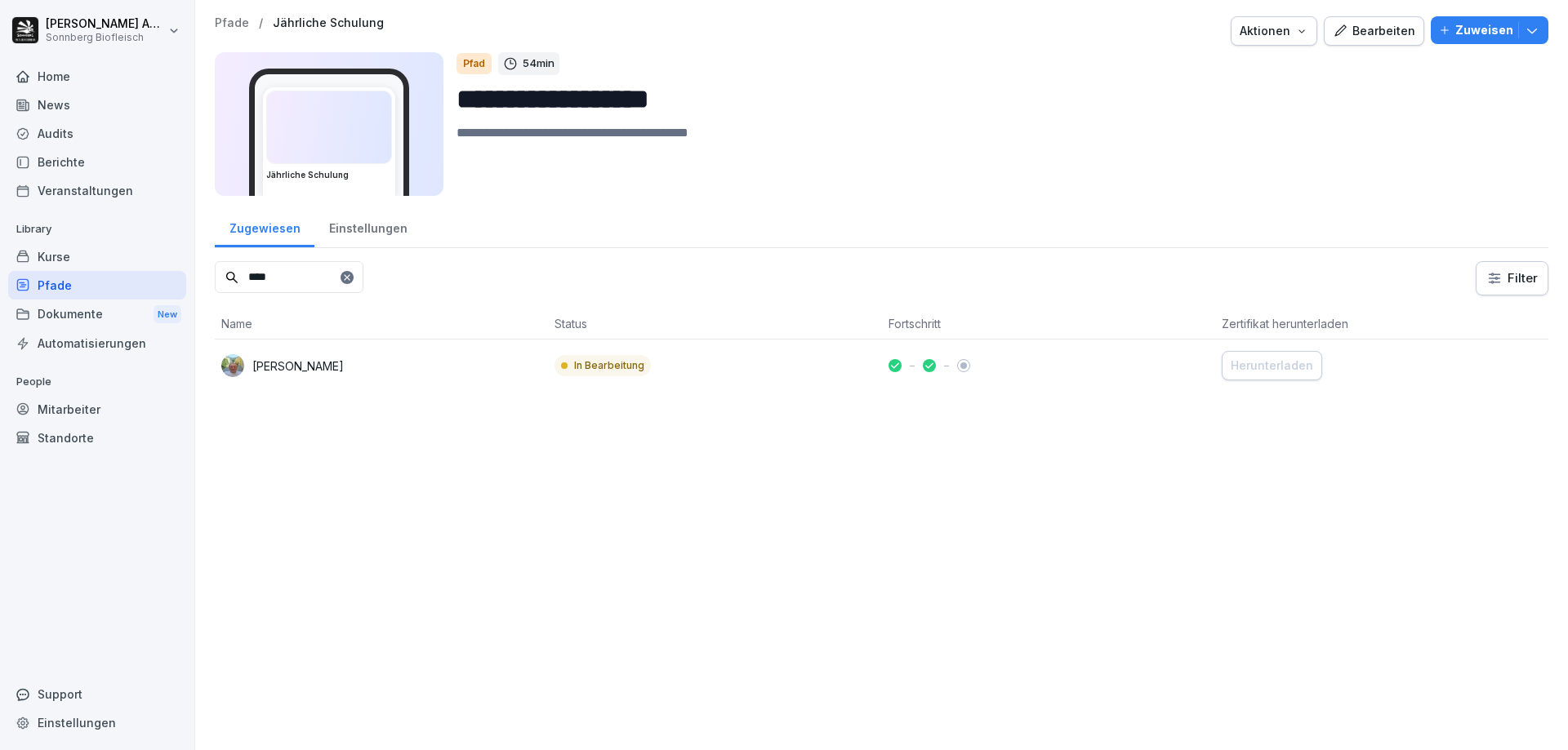
type input "****"
click at [960, 368] on div at bounding box center [964, 366] width 7 height 7
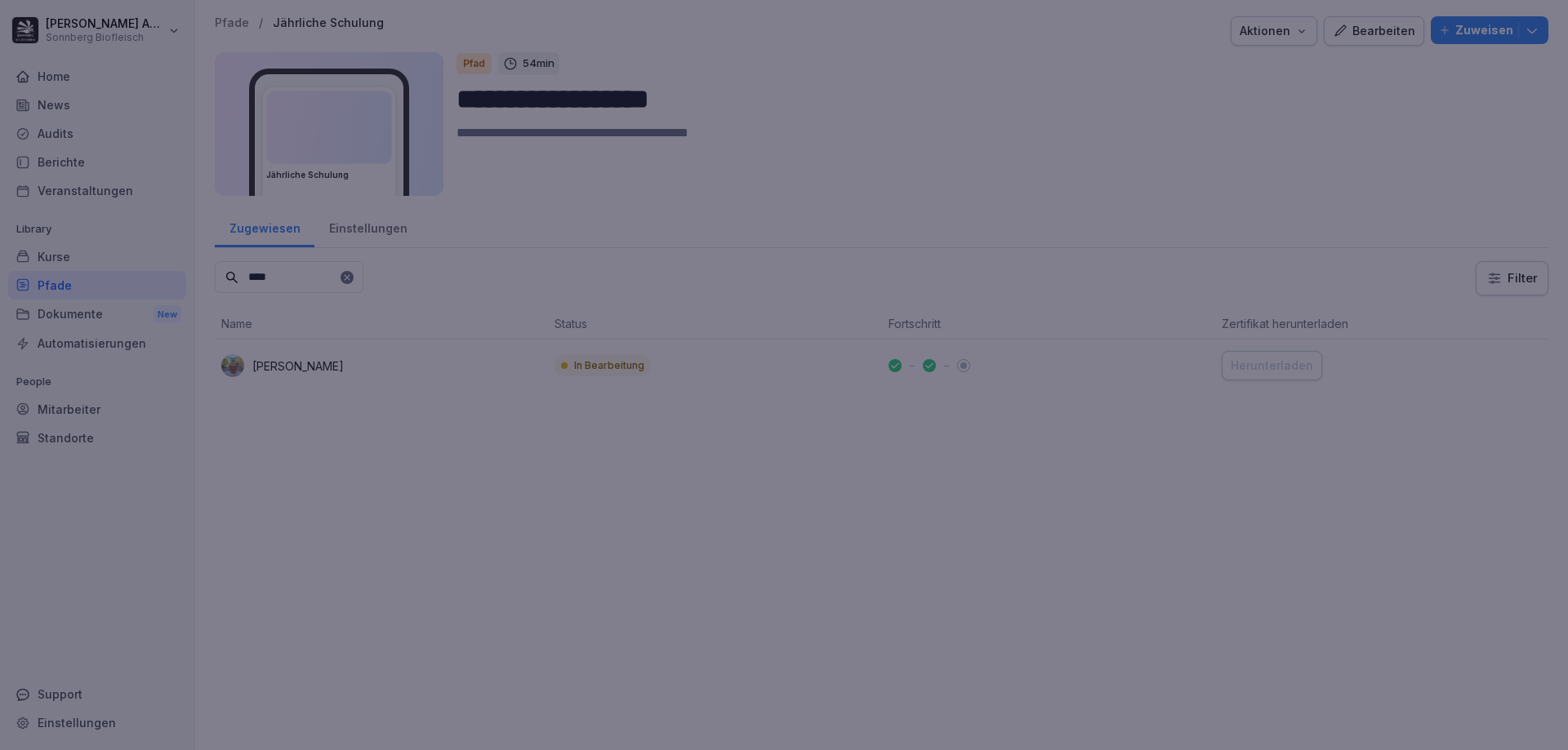
click at [1547, 154] on div at bounding box center [784, 375] width 1568 height 750
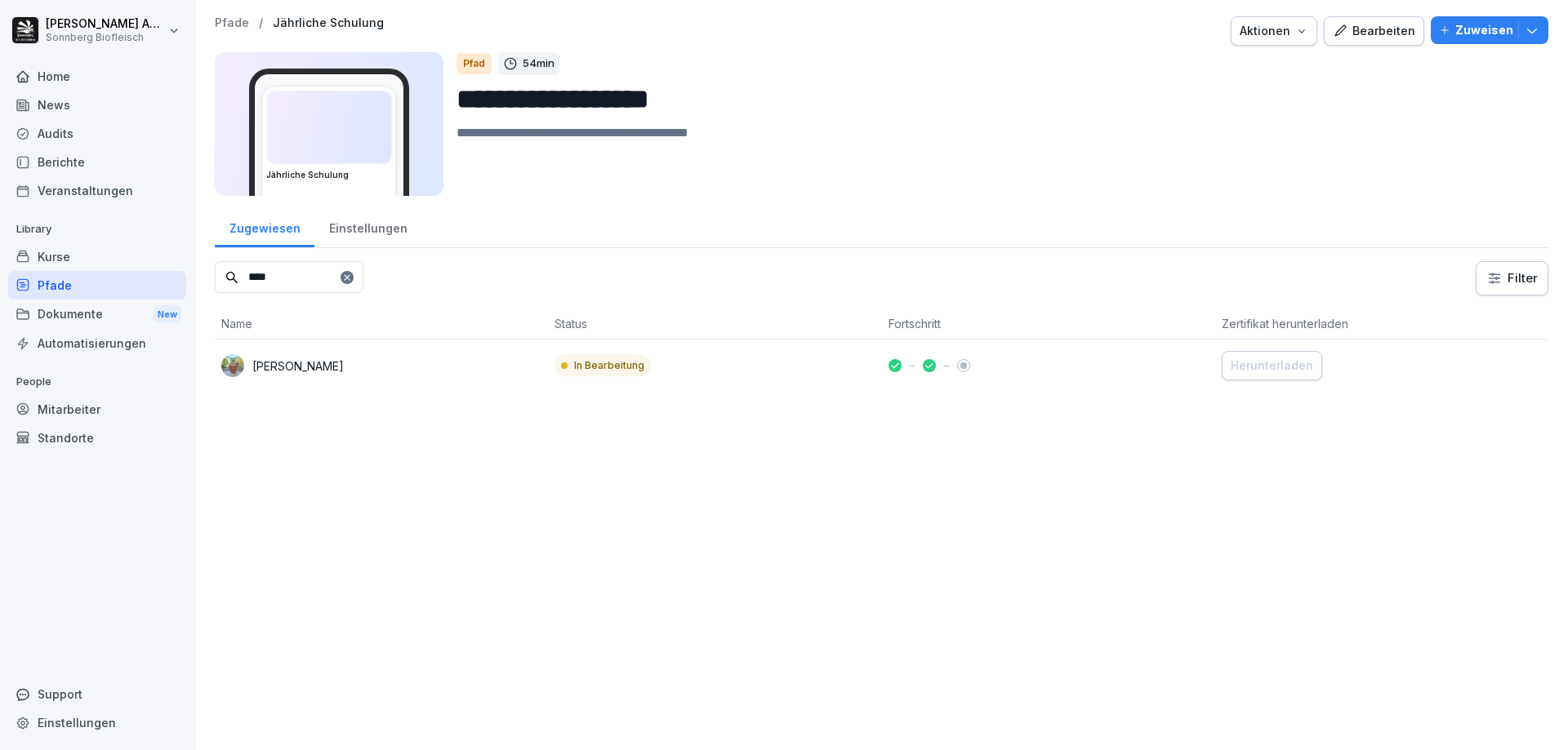
click at [63, 315] on div "Dokumente New" at bounding box center [98, 315] width 178 height 31
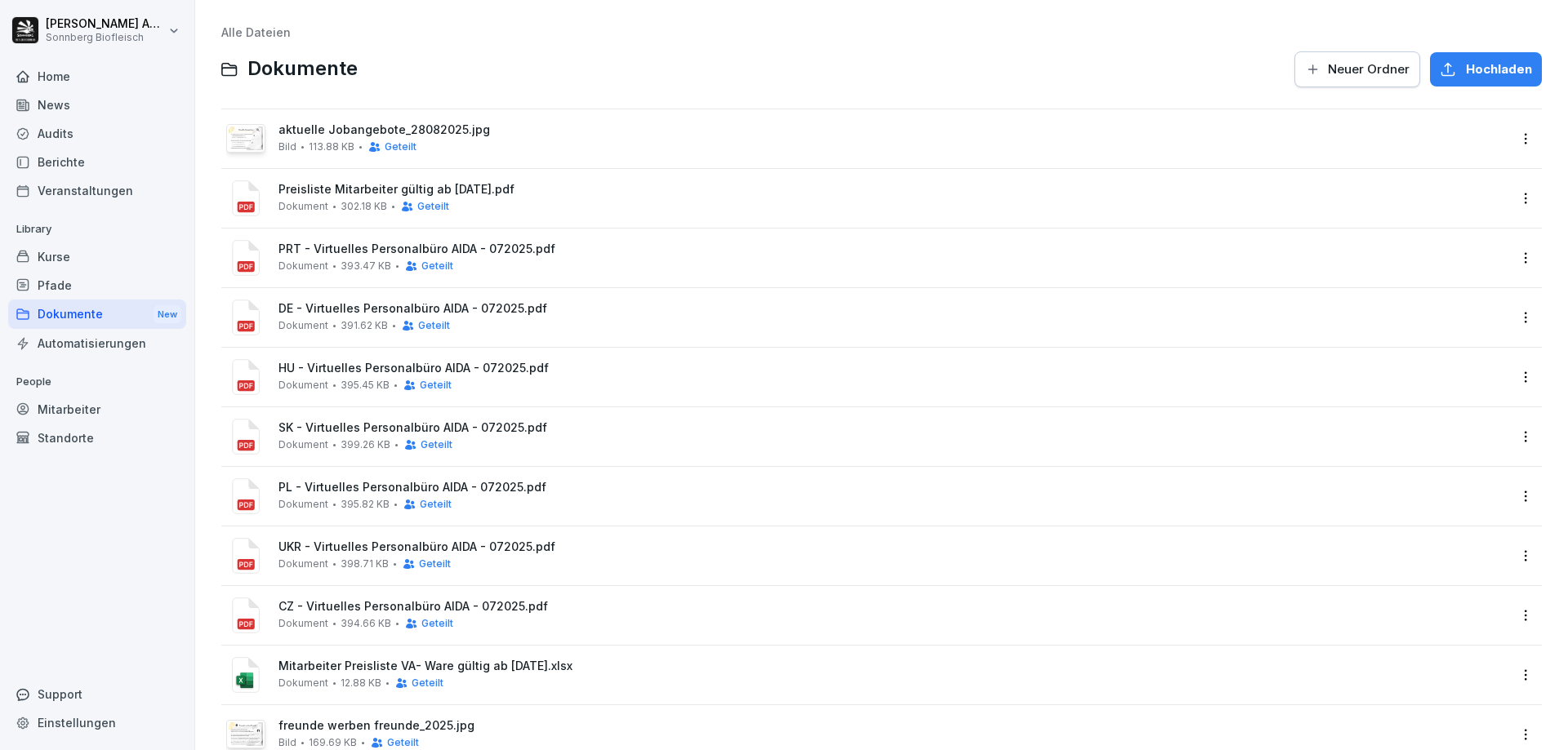
click at [59, 405] on div "Mitarbeiter" at bounding box center [98, 410] width 178 height 29
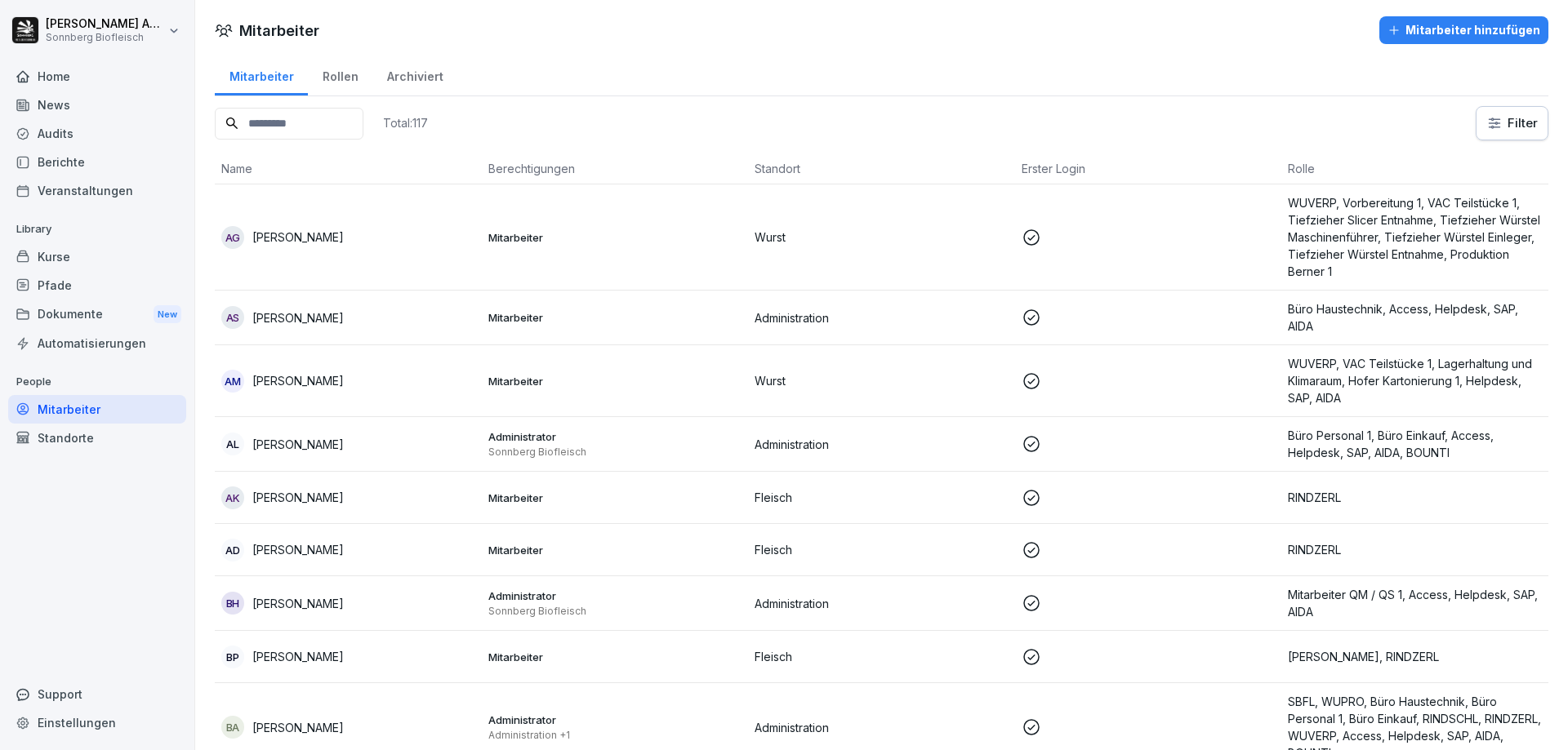
click at [334, 116] on input at bounding box center [288, 124] width 148 height 32
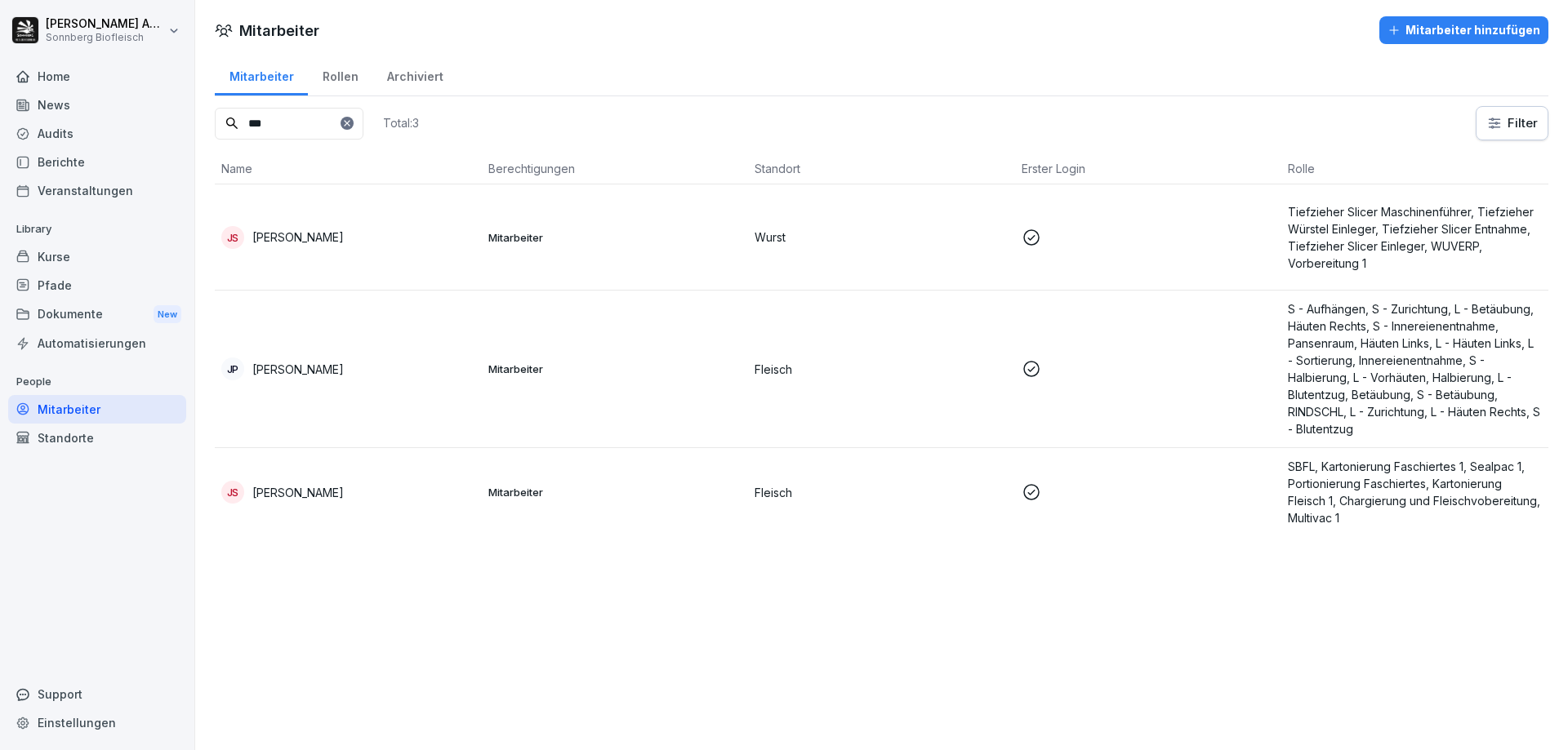
type input "***"
click at [293, 370] on p "[PERSON_NAME]" at bounding box center [298, 369] width 92 height 17
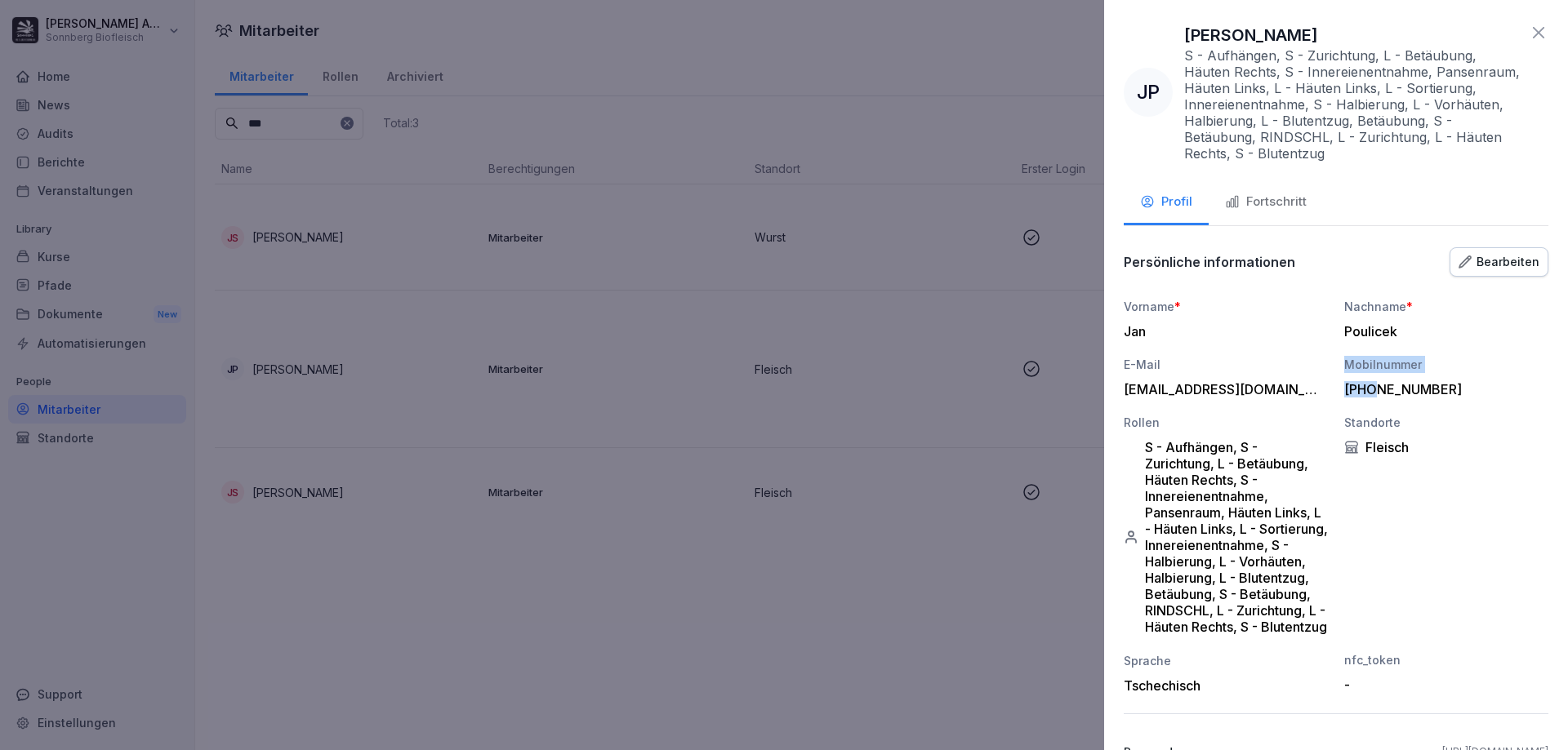
drag, startPoint x: 1296, startPoint y: 391, endPoint x: 1375, endPoint y: 383, distance: 79.4
click at [1375, 383] on div "Vorname * Jan Nachname * Poulicek E-Mail rezervace@penzion-pod-hradem.cz Mobiln…" at bounding box center [1336, 495] width 424 height 396
click at [1241, 391] on div "rezervace@penzion-pod-hradem.cz" at bounding box center [1221, 389] width 196 height 16
drag, startPoint x: 1173, startPoint y: 383, endPoint x: 1415, endPoint y: 388, distance: 242.1
click at [1415, 388] on div "Vorname * Jan Nachname * Poulicek E-Mail rezervace@penzion-pod-hradem.cz Mobiln…" at bounding box center [1336, 495] width 424 height 396
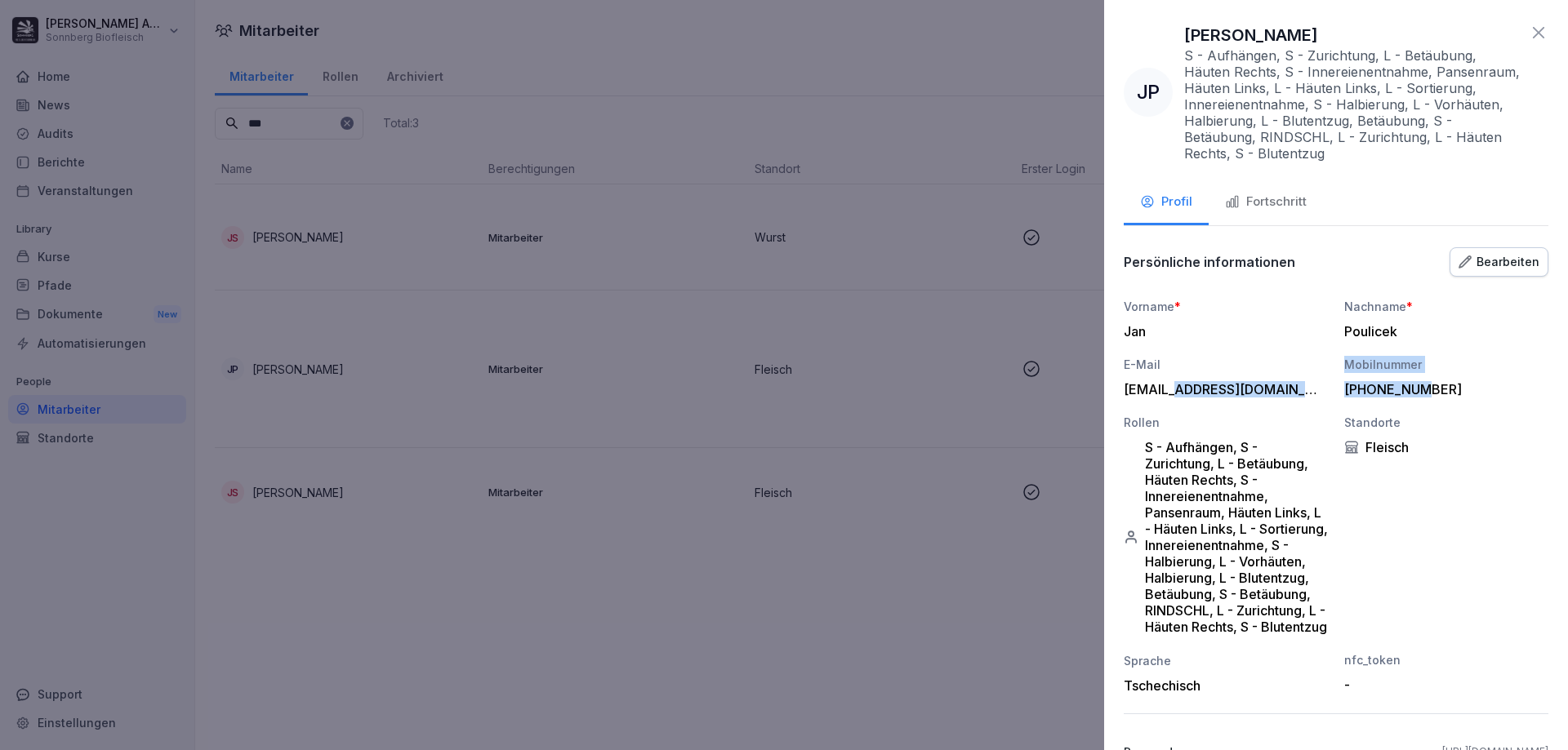
click at [1251, 384] on div "rezervace@penzion-pod-hradem.cz" at bounding box center [1221, 389] width 196 height 16
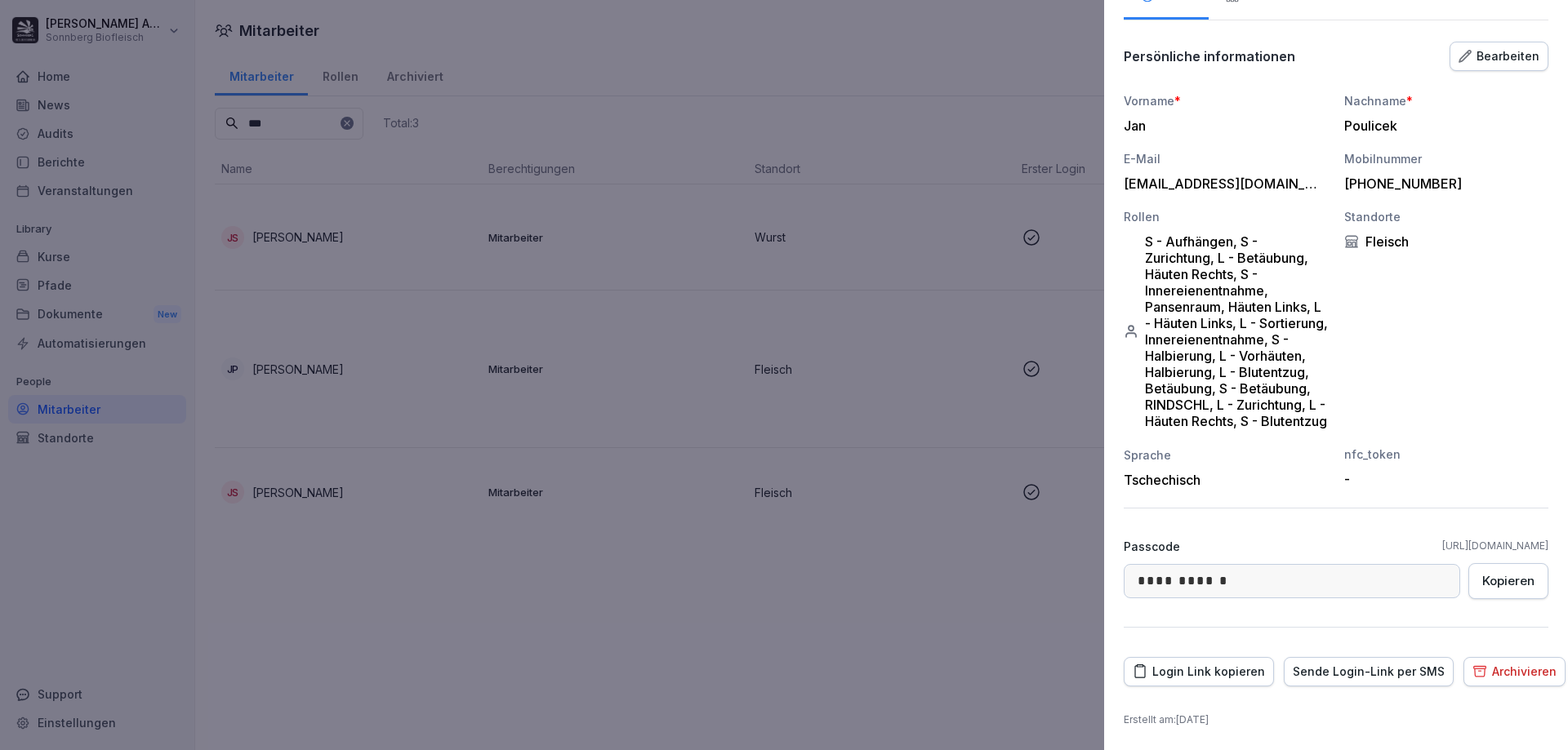
click at [1348, 677] on div "Sende Login-Link per SMS" at bounding box center [1368, 671] width 152 height 18
click at [779, 462] on div at bounding box center [784, 375] width 1568 height 750
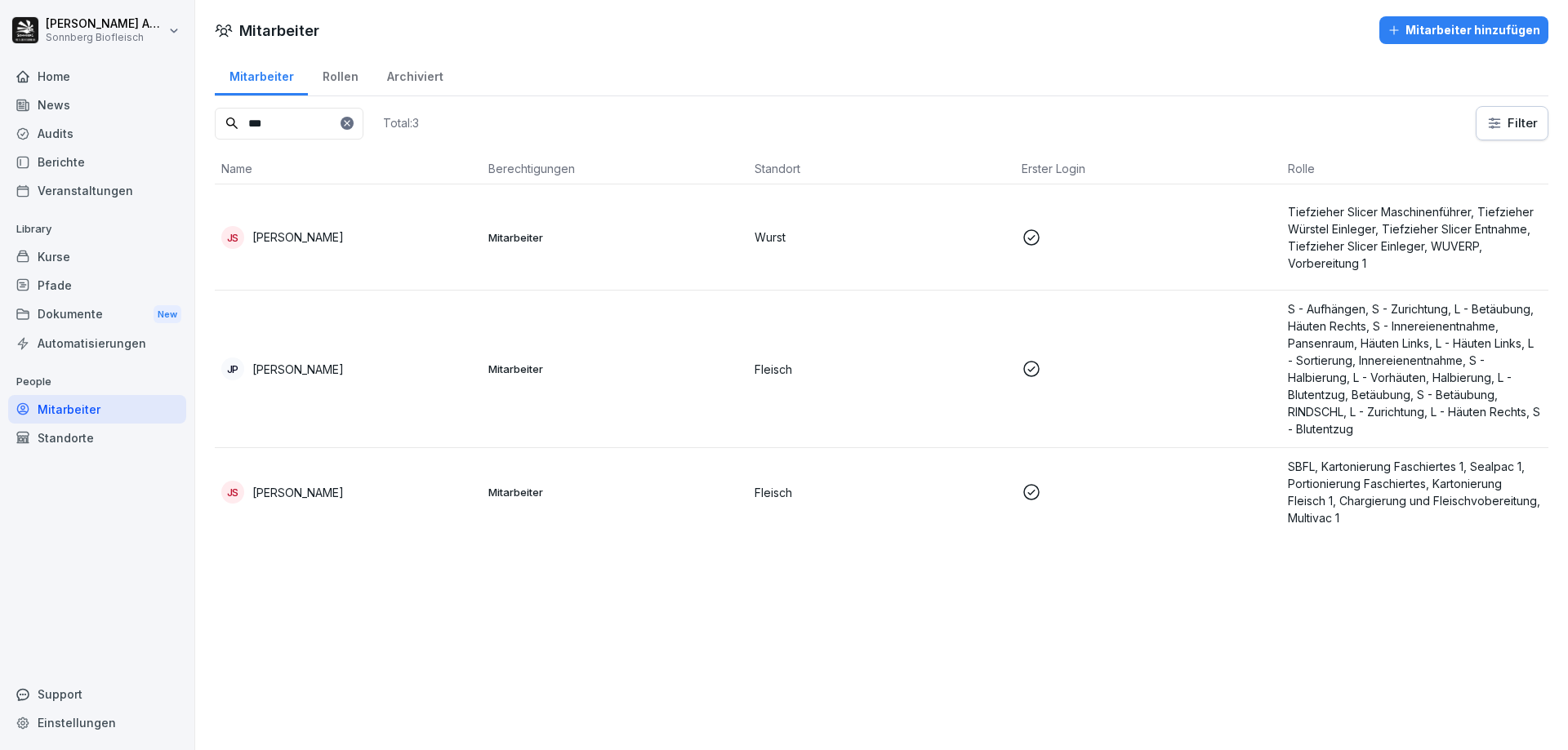
click at [71, 286] on div "Pfade" at bounding box center [98, 286] width 178 height 29
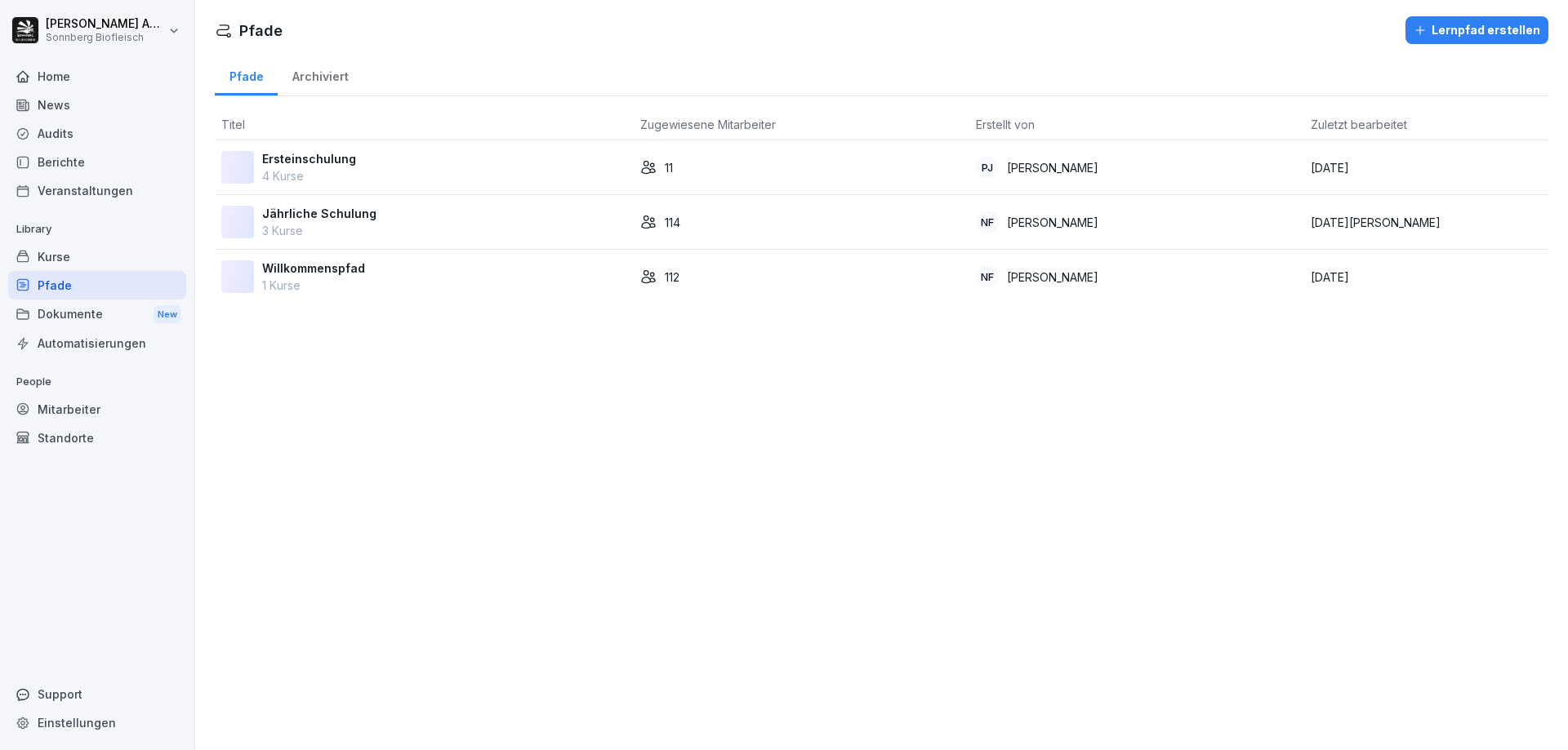
click at [292, 220] on p "Jährliche Schulung" at bounding box center [319, 214] width 115 height 17
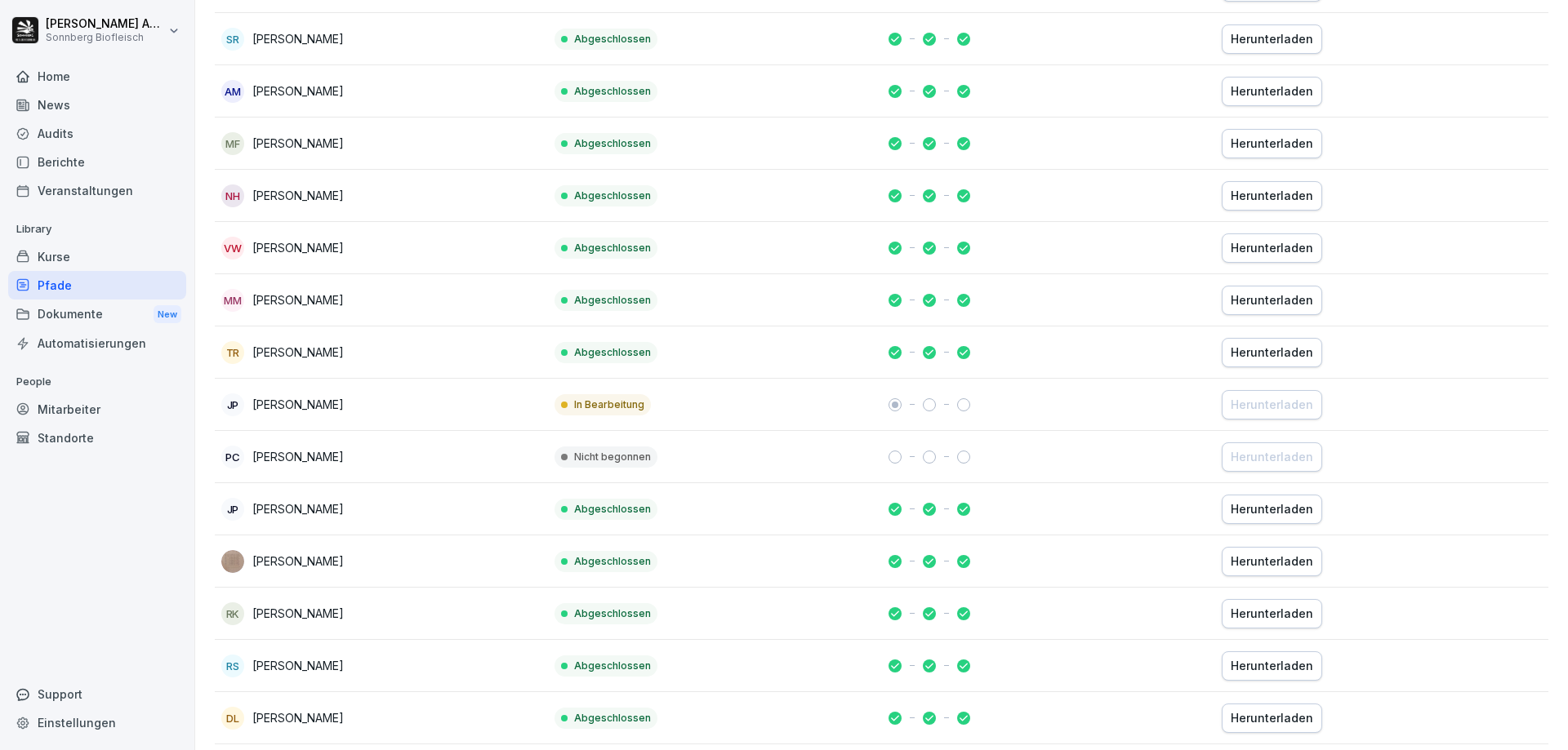
scroll to position [4572, 0]
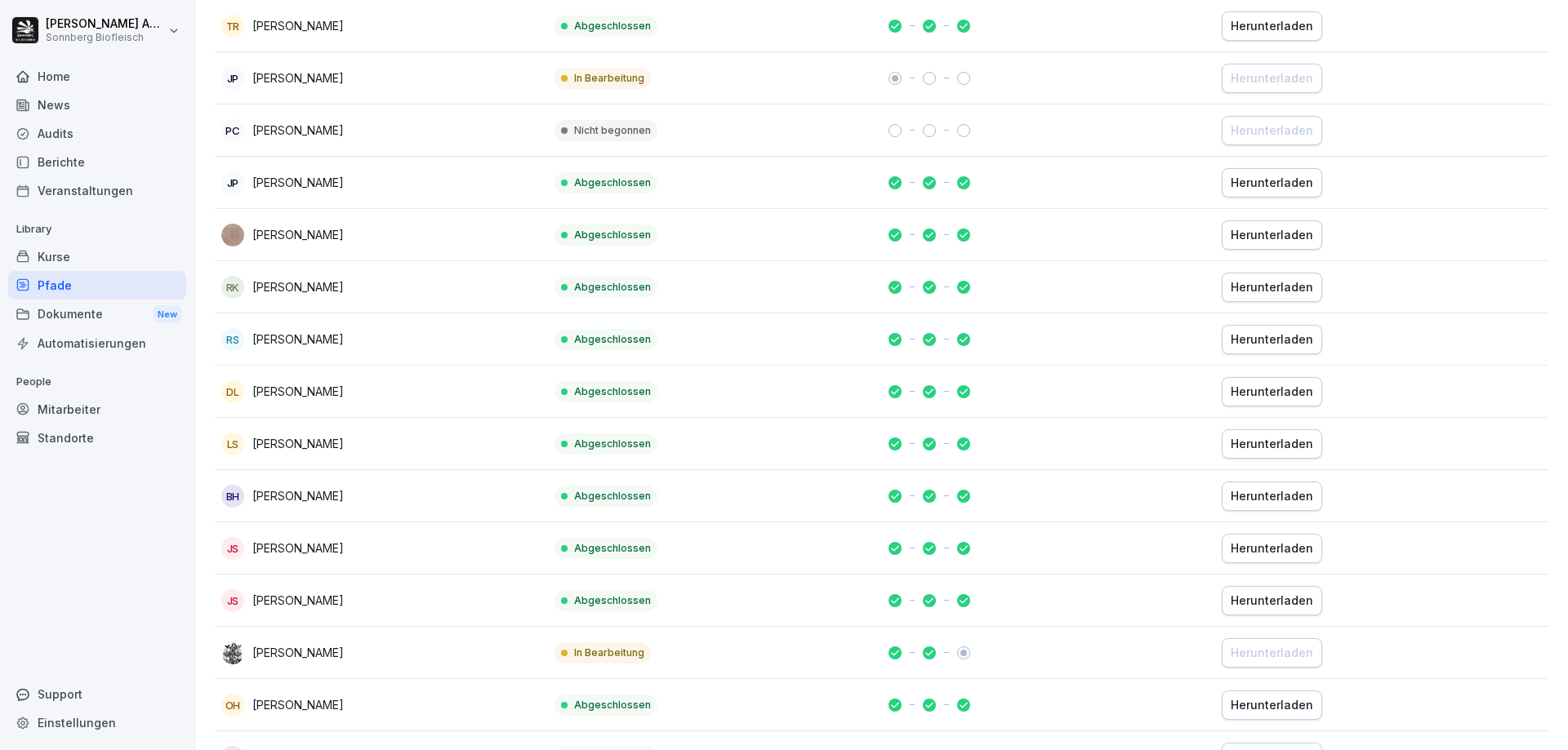
click at [331, 659] on div "Roman Eleder" at bounding box center [381, 652] width 320 height 23
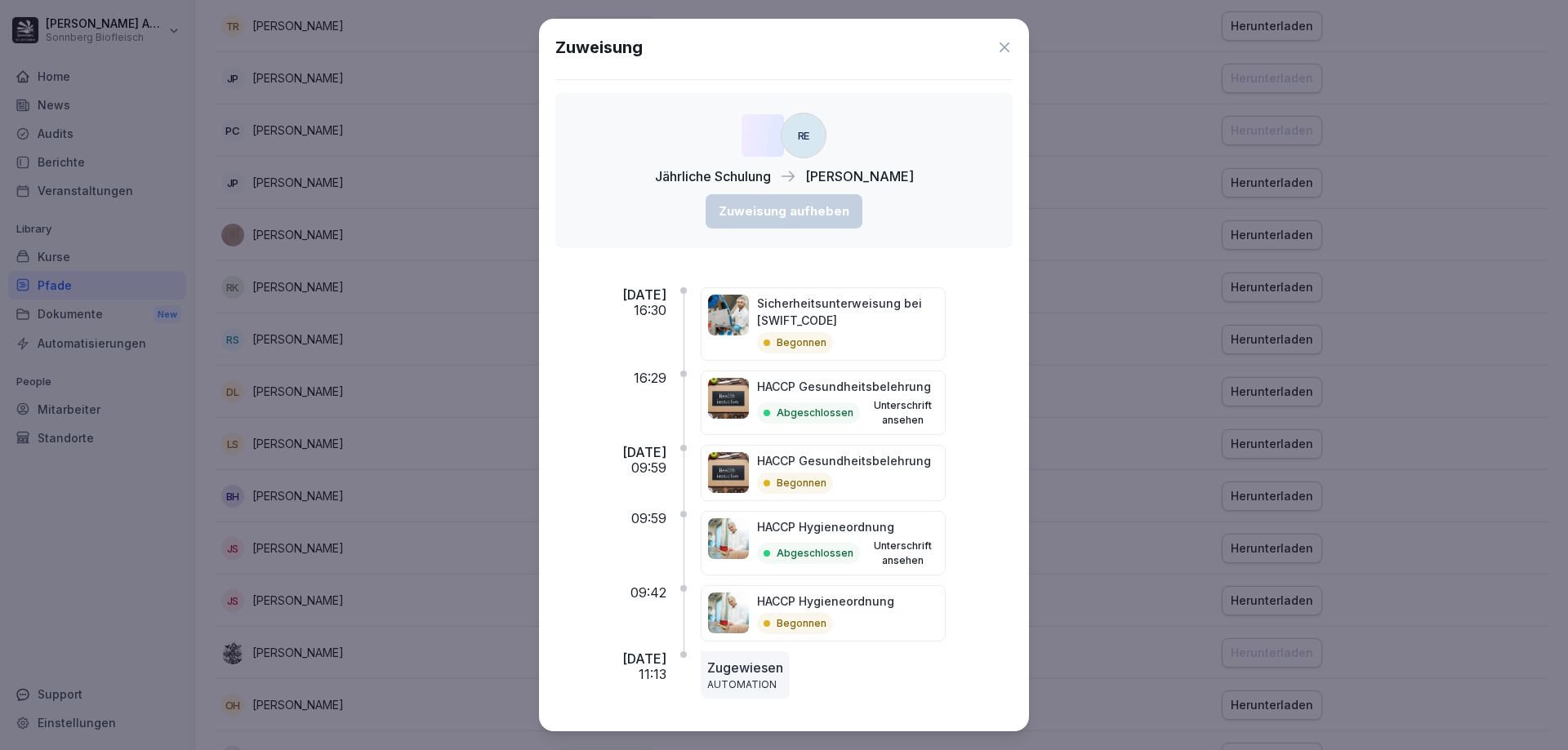
click at [535, 461] on div at bounding box center [784, 375] width 1568 height 750
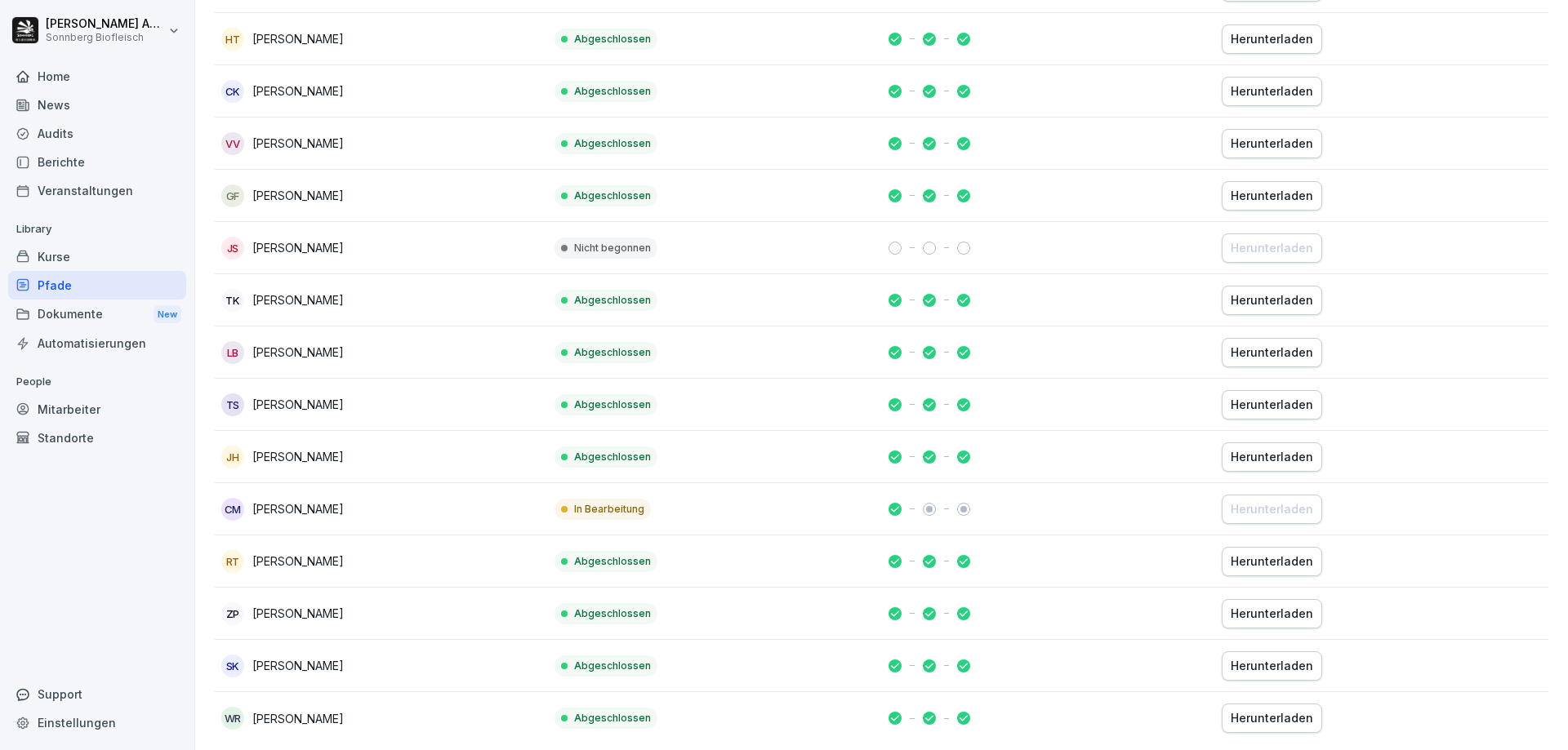
scroll to position [5575, 0]
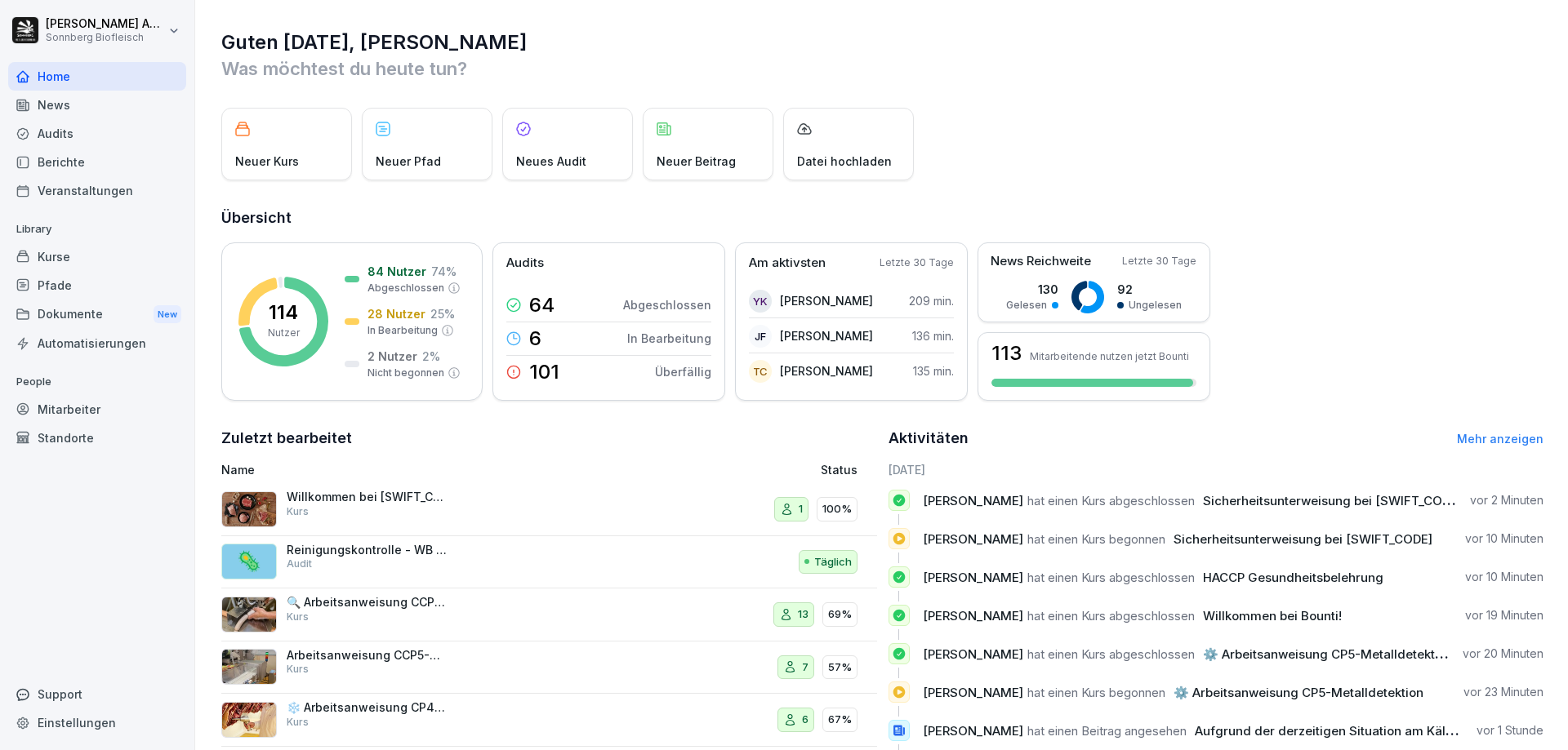
click at [60, 288] on div "Pfade" at bounding box center [98, 286] width 178 height 29
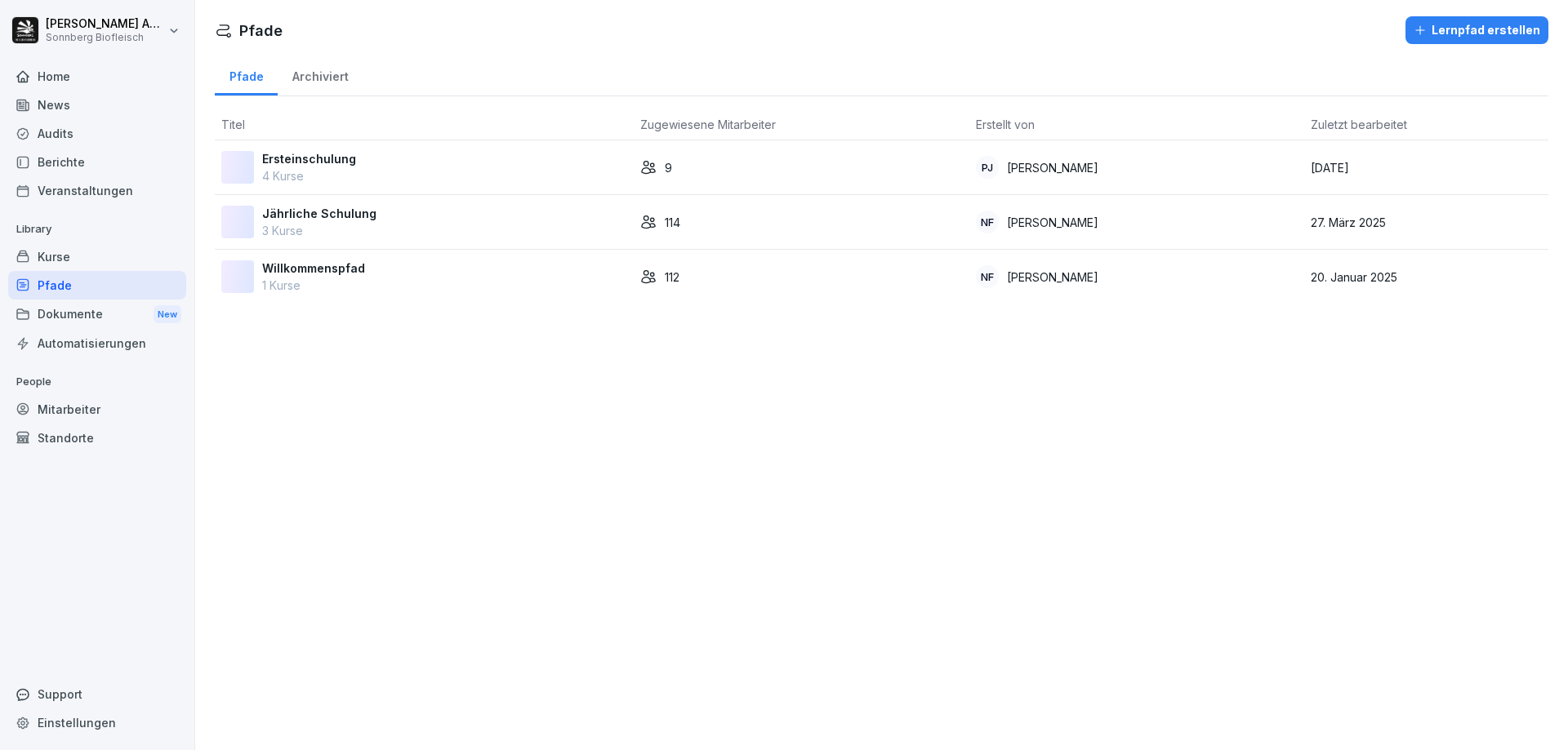
click at [366, 221] on p "Jährliche Schulung" at bounding box center [319, 214] width 115 height 17
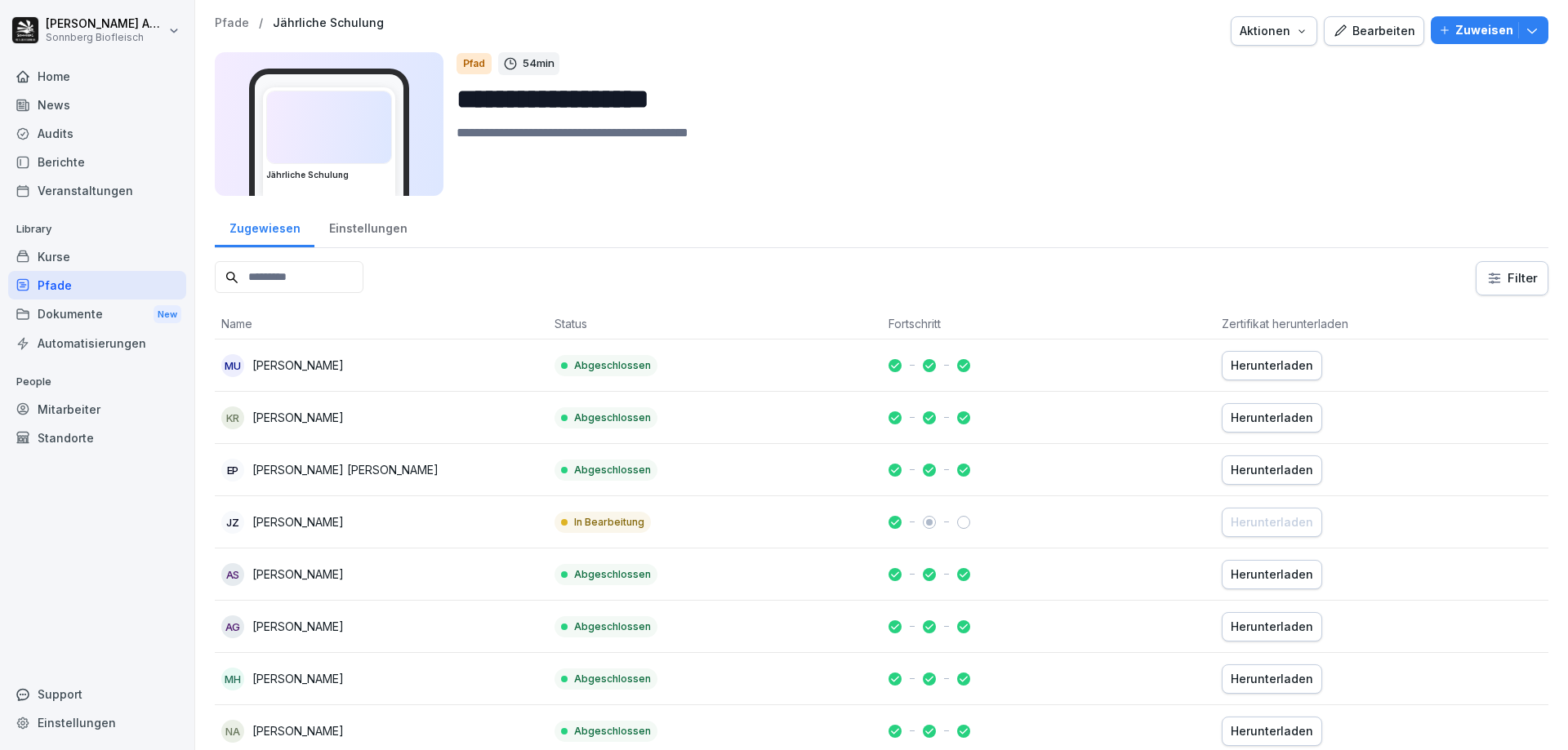
click at [363, 280] on input at bounding box center [288, 277] width 148 height 32
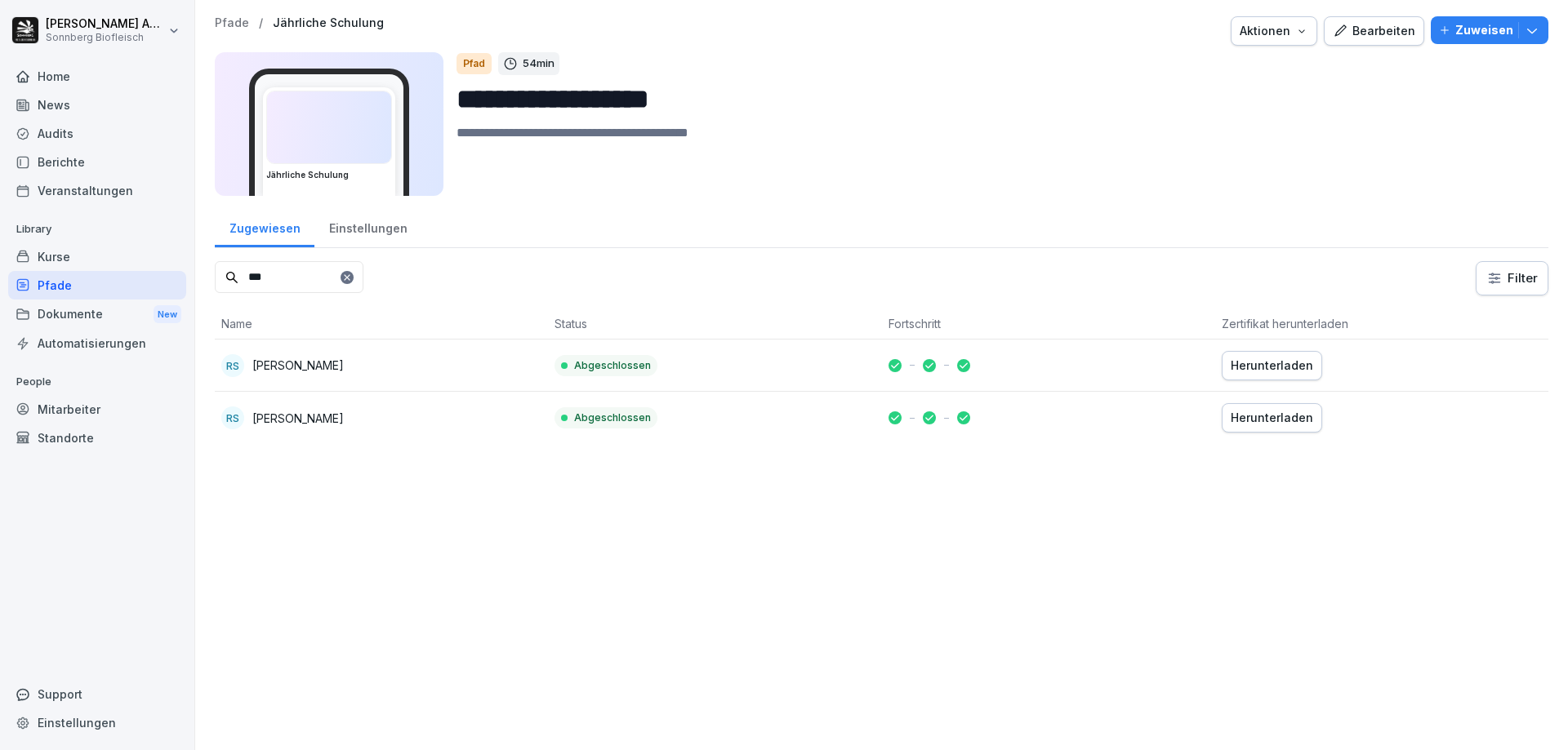
drag, startPoint x: 250, startPoint y: 276, endPoint x: 179, endPoint y: 277, distance: 71.0
click at [180, 277] on div "**********" at bounding box center [784, 375] width 1568 height 750
drag, startPoint x: 318, startPoint y: 273, endPoint x: 230, endPoint y: 272, distance: 88.0
click at [230, 272] on div "****" at bounding box center [288, 277] width 148 height 32
type input "****"
